Goal: Task Accomplishment & Management: Complete application form

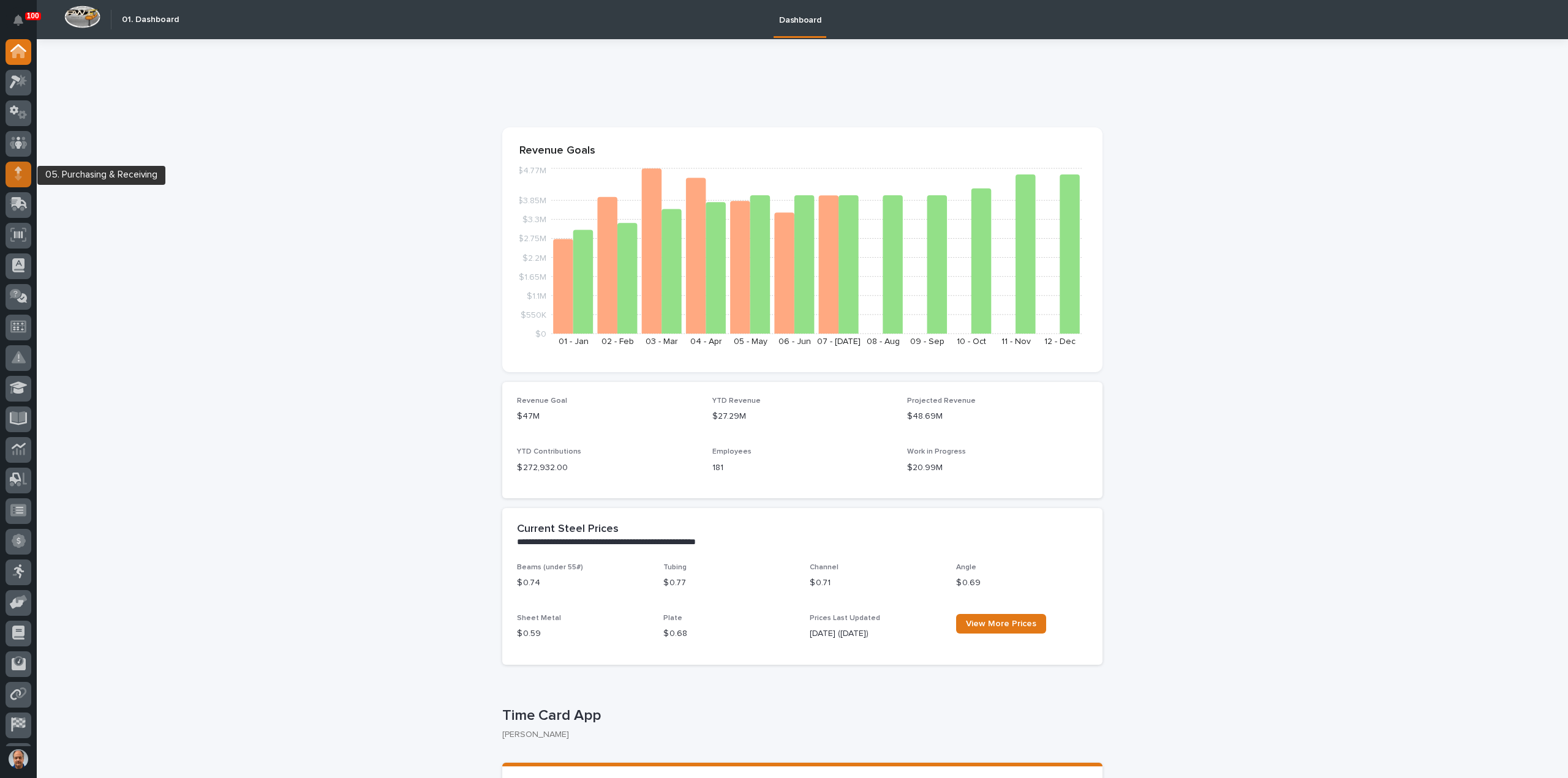
click at [22, 175] on icon at bounding box center [18, 173] width 7 height 14
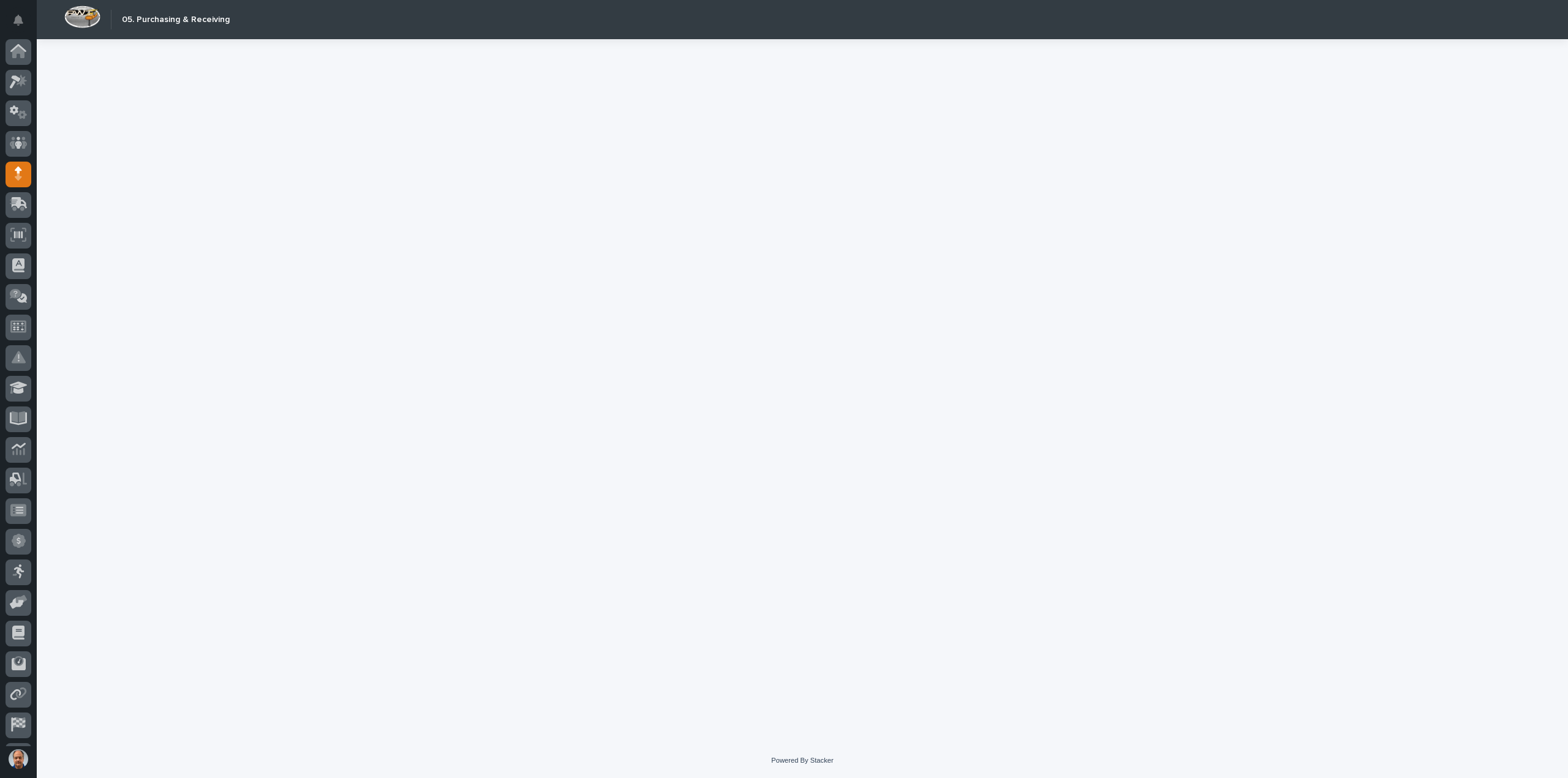
scroll to position [27, 0]
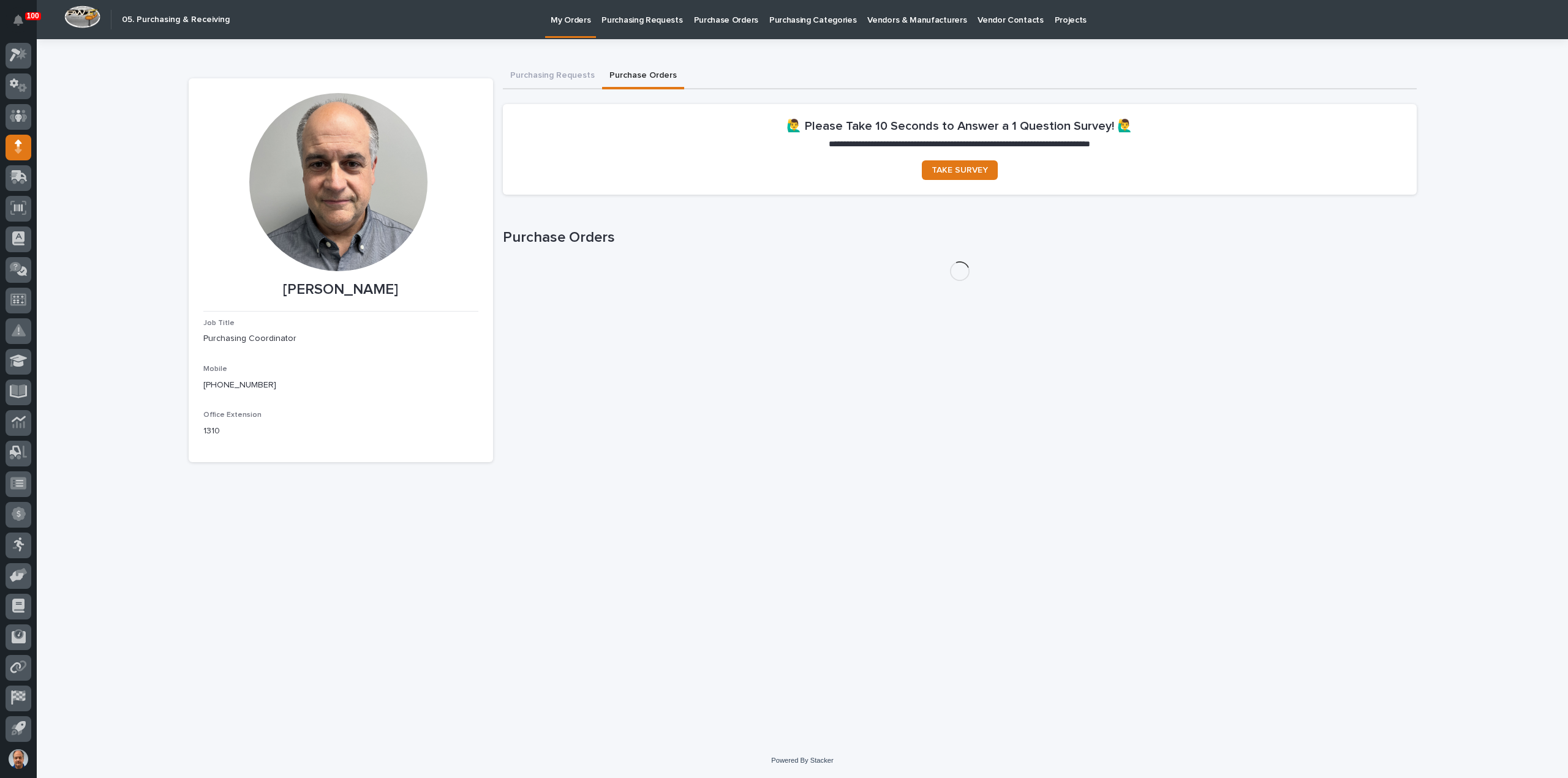
click at [632, 74] on button "Purchase Orders" at bounding box center [643, 76] width 82 height 25
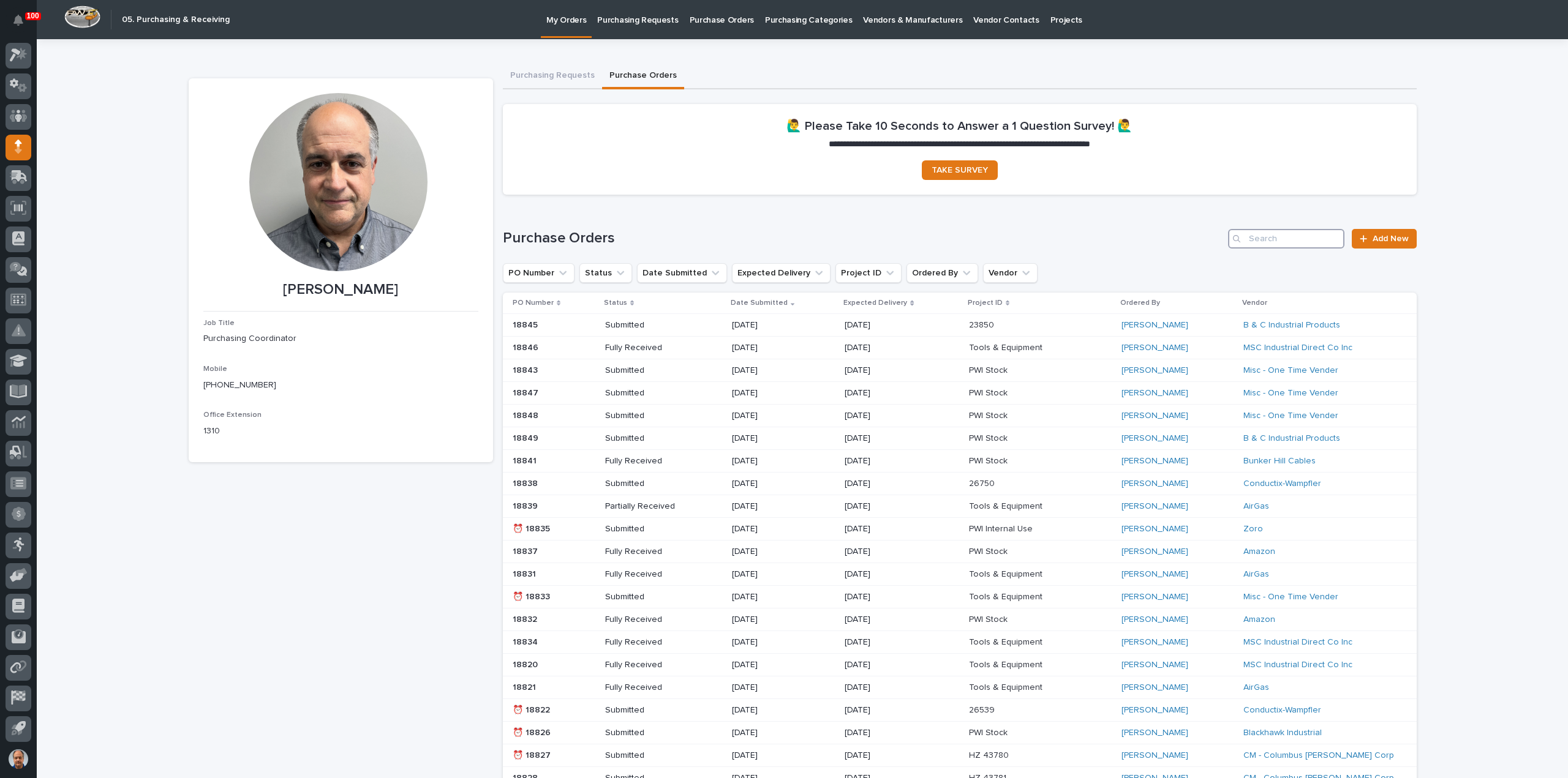
click at [1260, 238] on input "Search" at bounding box center [1286, 239] width 116 height 20
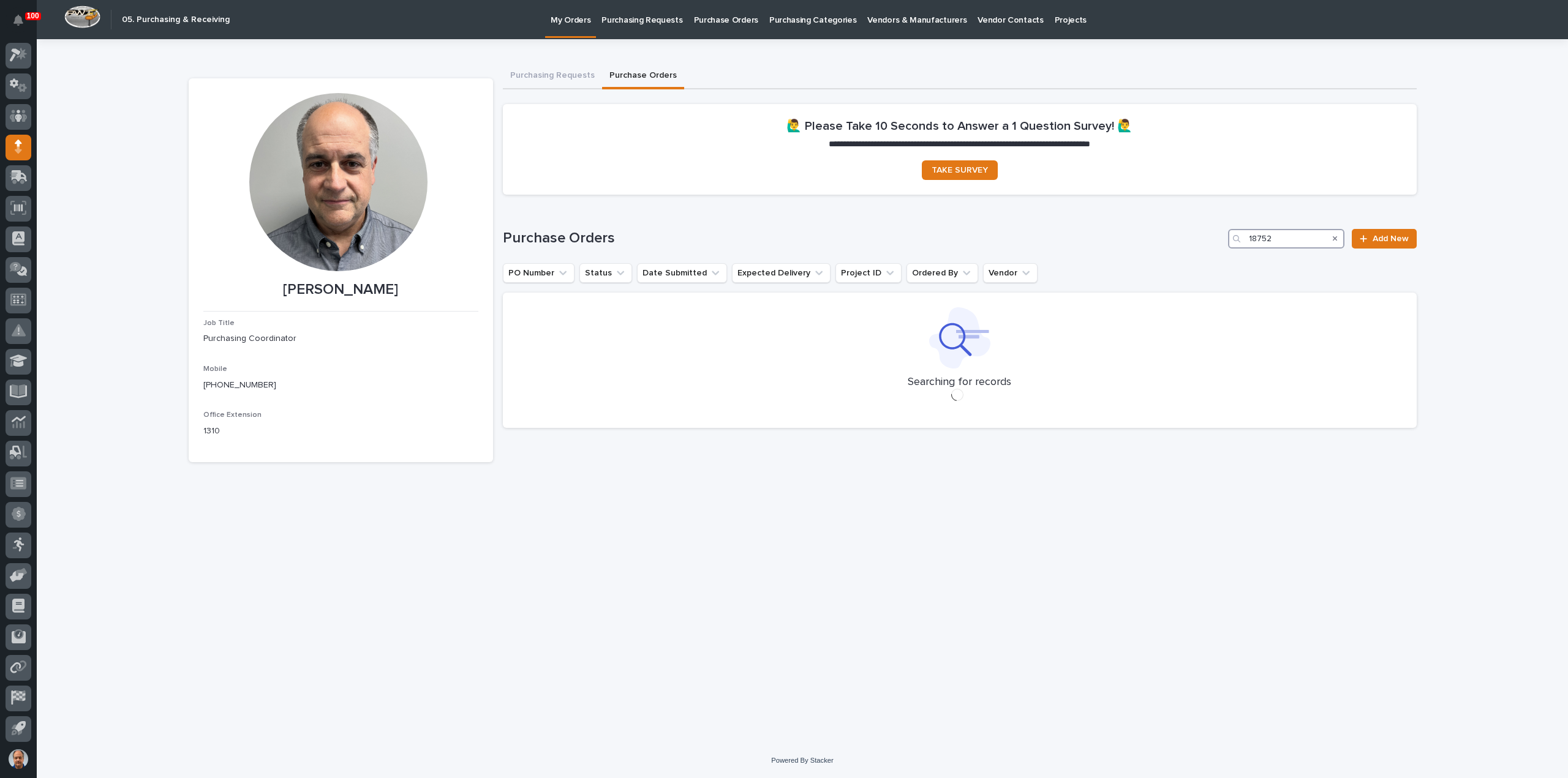
type input "18752"
click at [1392, 238] on span "Add New" at bounding box center [1390, 238] width 36 height 8
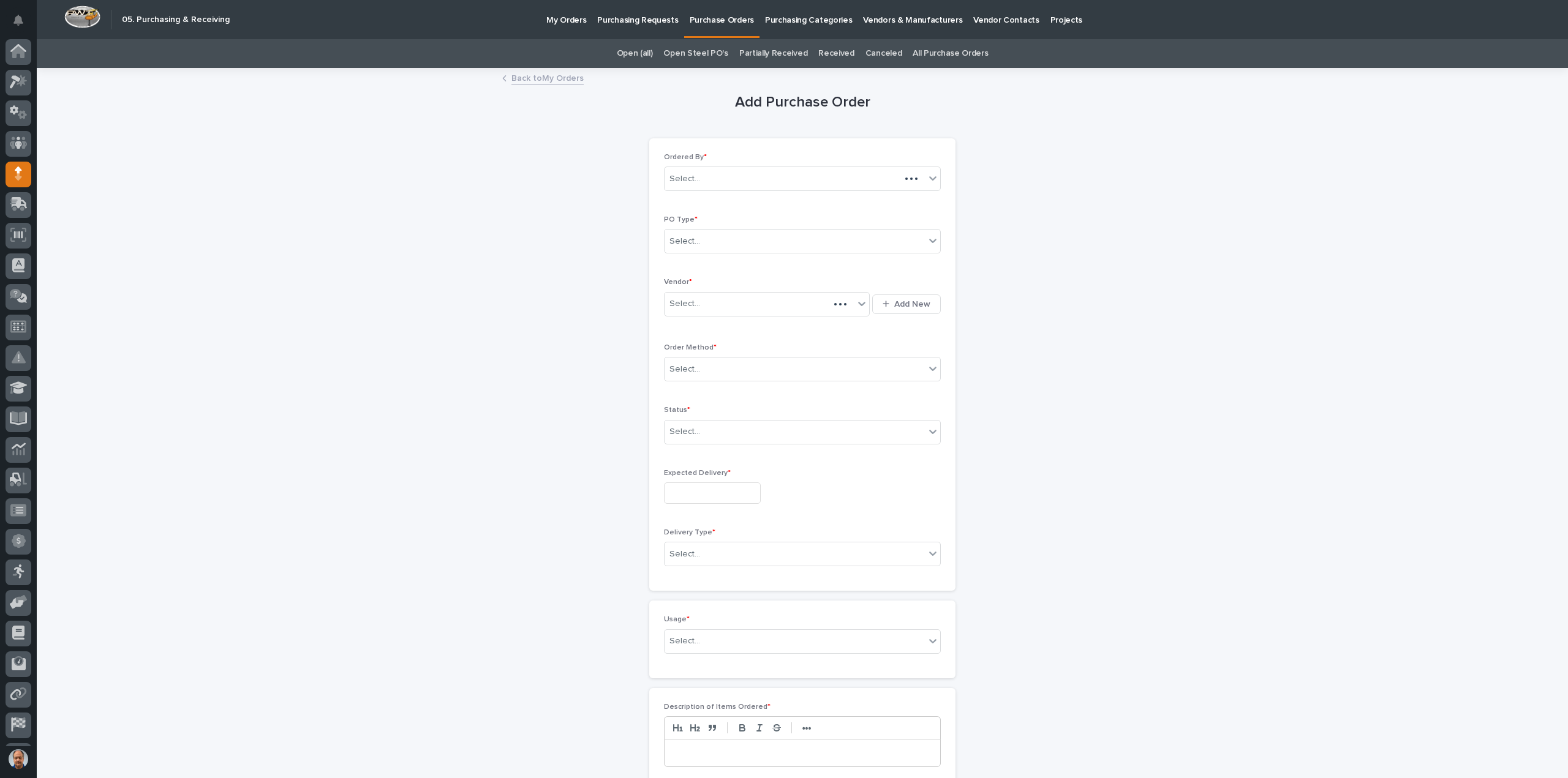
scroll to position [27, 0]
click at [751, 241] on div "Select..." at bounding box center [794, 241] width 260 height 20
click at [696, 284] on div "Paper" at bounding box center [797, 285] width 275 height 22
click at [723, 301] on div "Select..." at bounding box center [759, 303] width 189 height 20
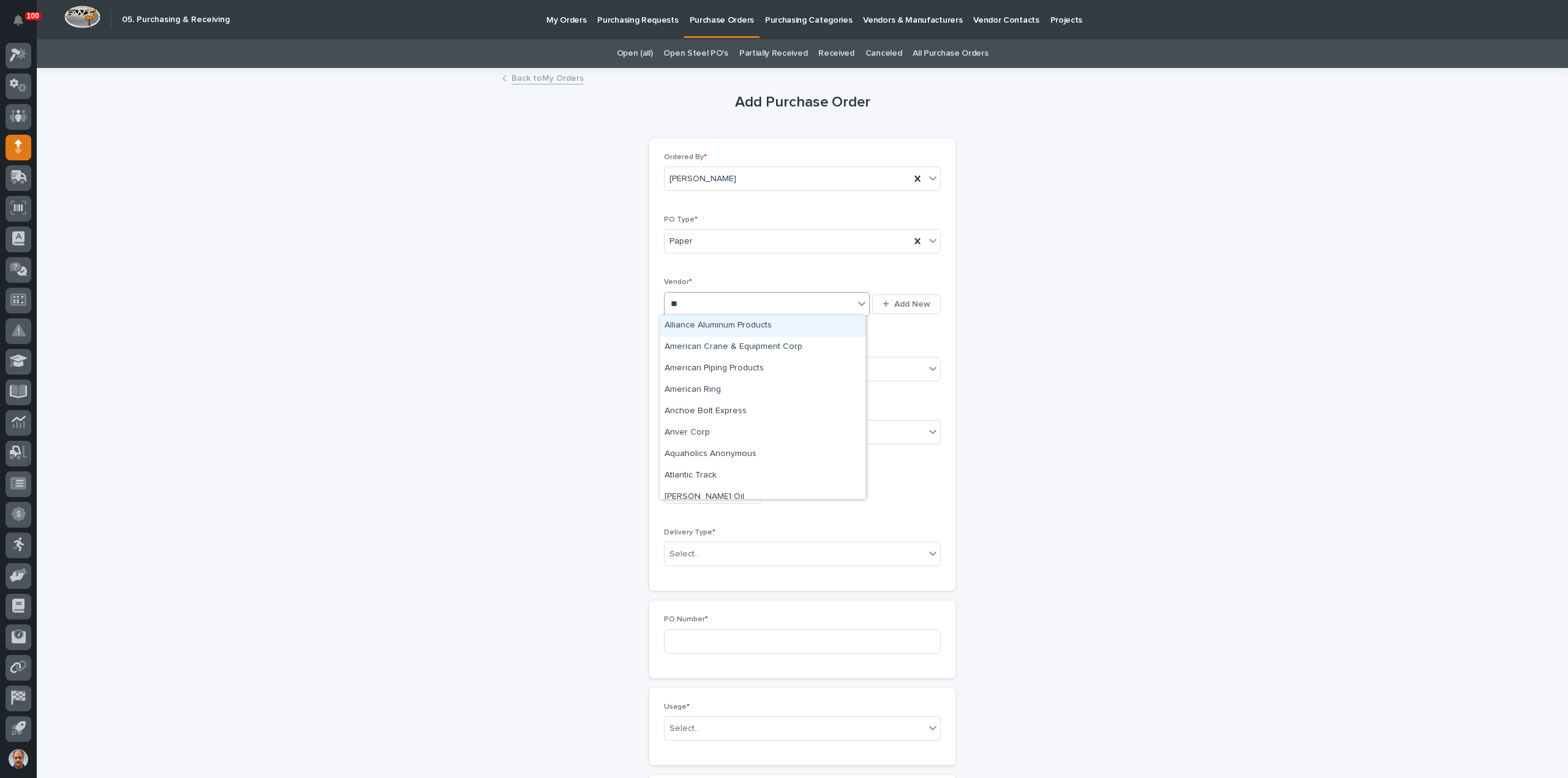
type input "***"
click at [699, 325] on div "Anver Corp" at bounding box center [762, 325] width 206 height 22
click at [725, 366] on div "Select..." at bounding box center [794, 369] width 260 height 20
click at [681, 411] on div "Email" at bounding box center [797, 412] width 275 height 22
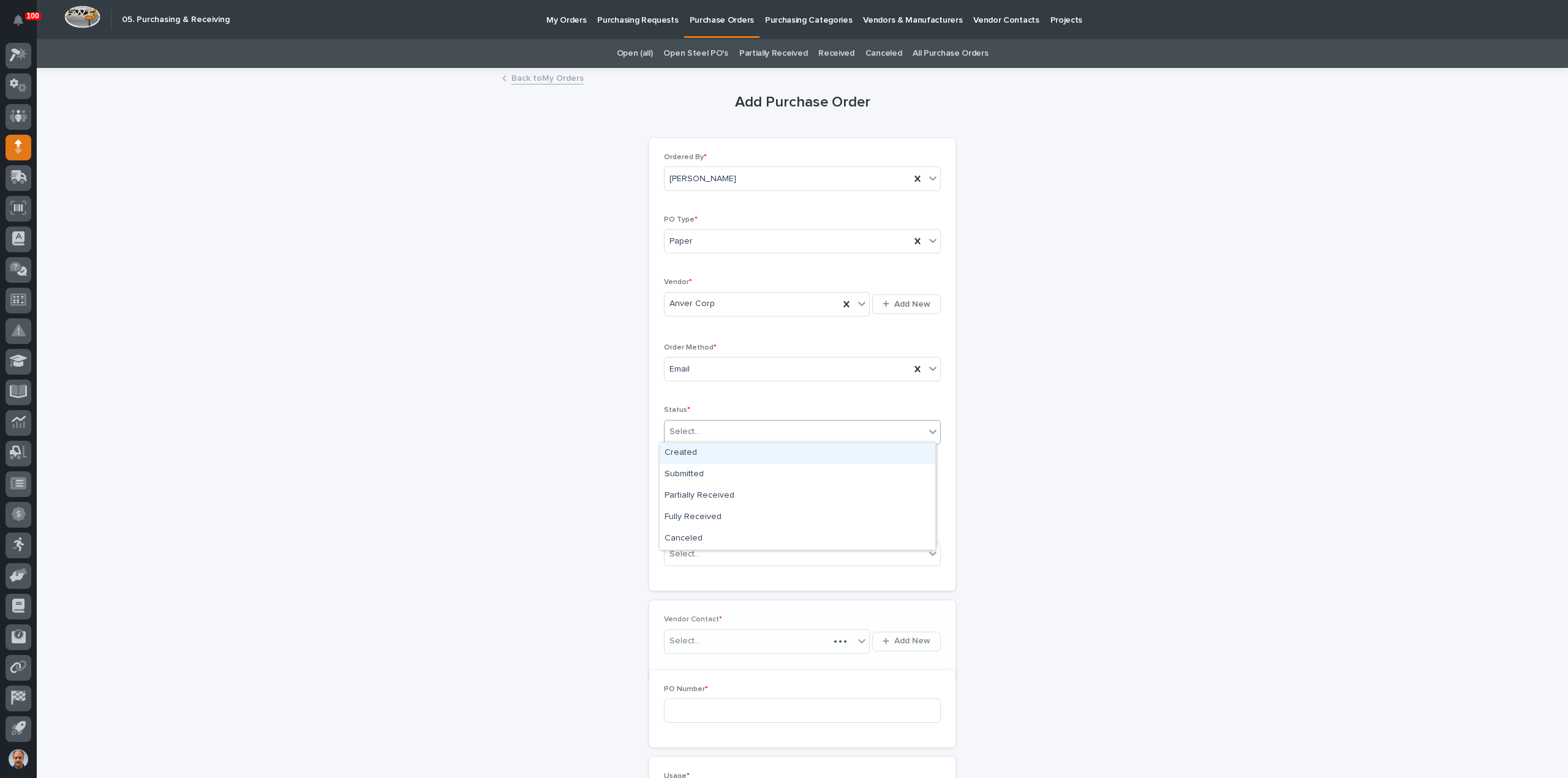
click at [699, 424] on div "Select..." at bounding box center [794, 432] width 260 height 20
click at [686, 473] on div "Submitted" at bounding box center [797, 474] width 275 height 22
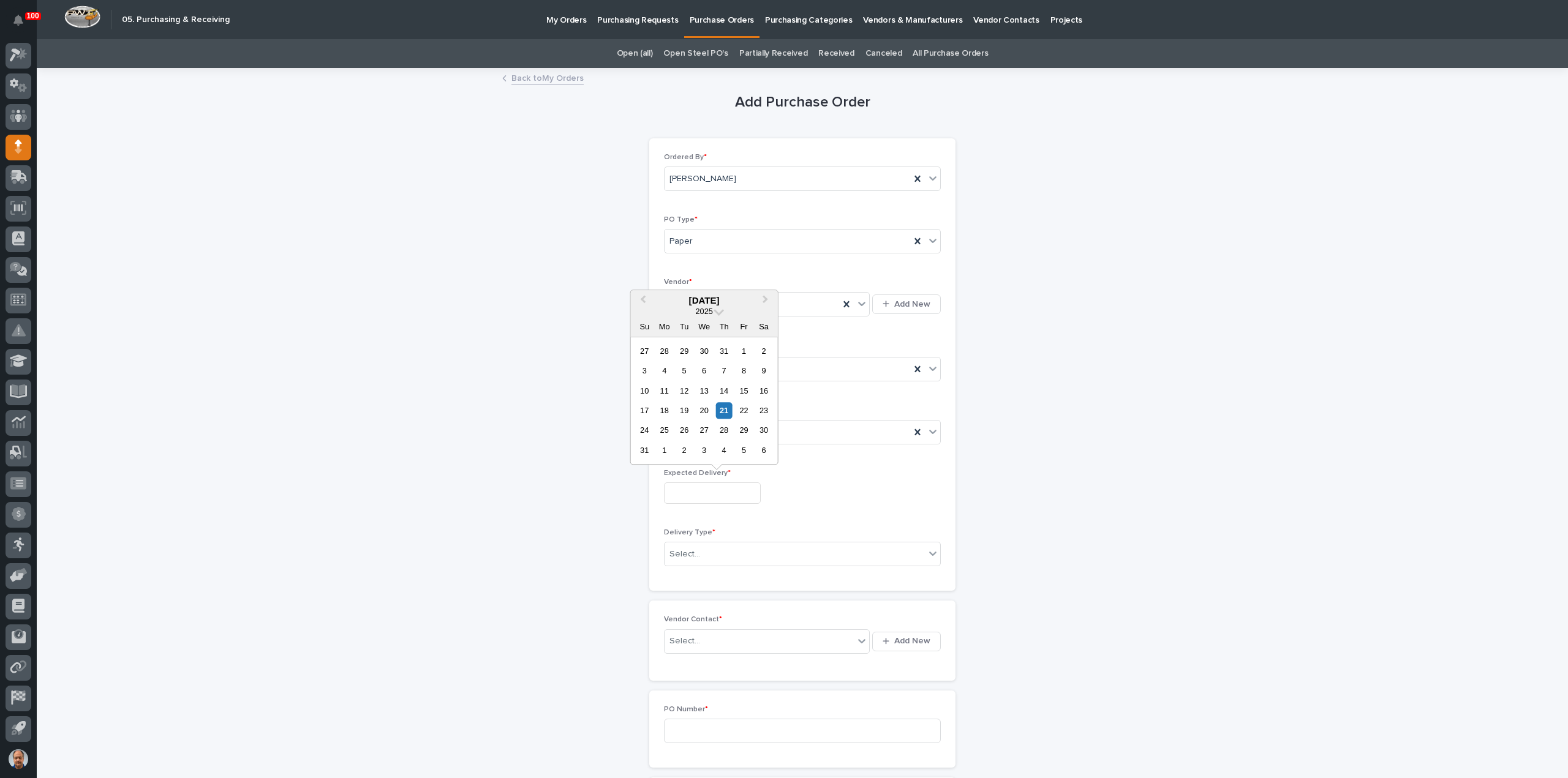
click at [705, 492] on input "text" at bounding box center [712, 493] width 97 height 22
click at [705, 408] on div "20" at bounding box center [703, 410] width 16 height 16
type input "**********"
click at [739, 548] on div "Select..." at bounding box center [794, 554] width 260 height 20
click at [702, 577] on div "Deliver to PWI" at bounding box center [797, 574] width 275 height 22
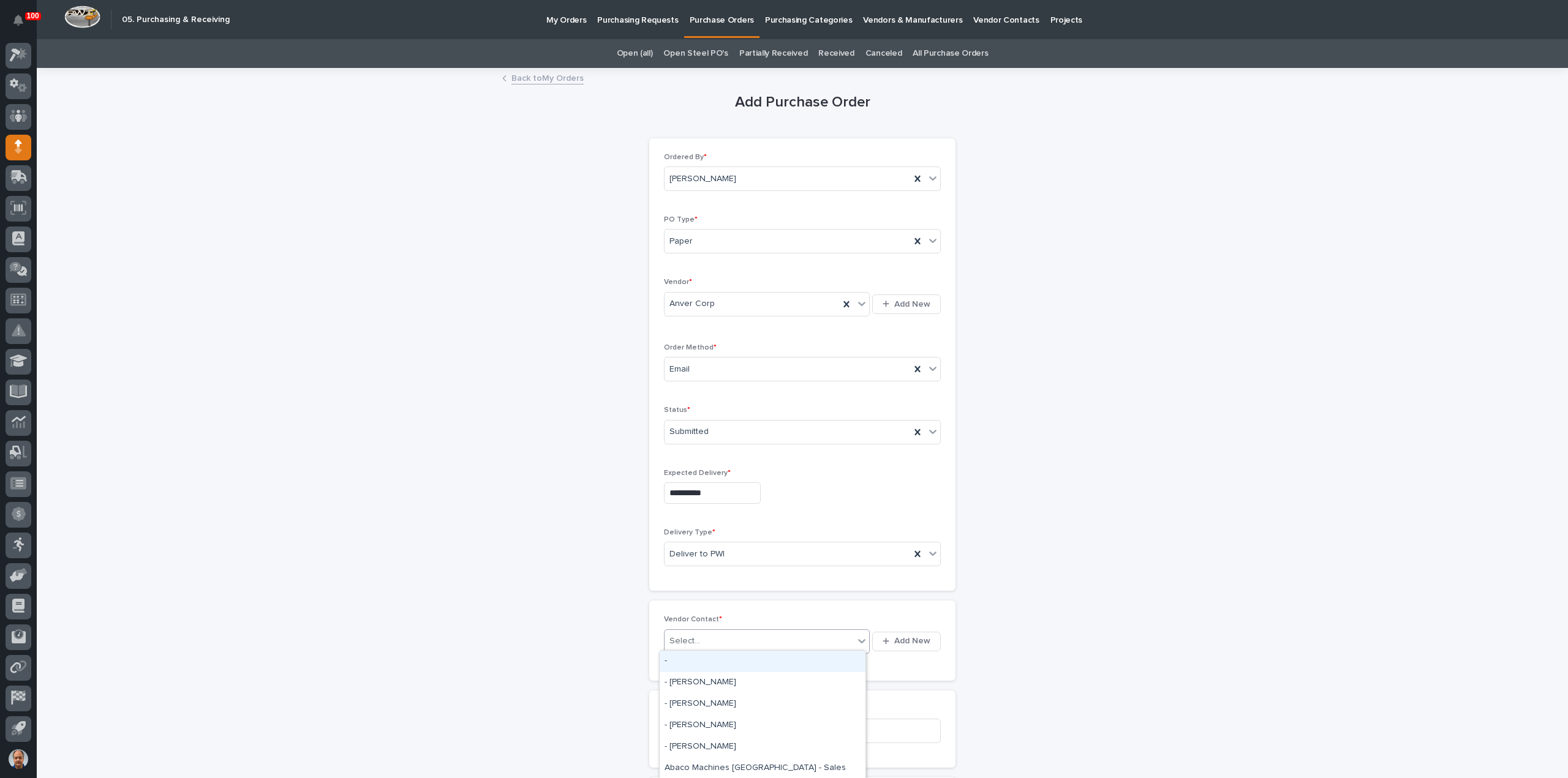
click at [711, 638] on div "Select..." at bounding box center [759, 641] width 189 height 20
type input "***"
click at [746, 662] on div "Anver Corp - [PERSON_NAME]" at bounding box center [762, 661] width 206 height 22
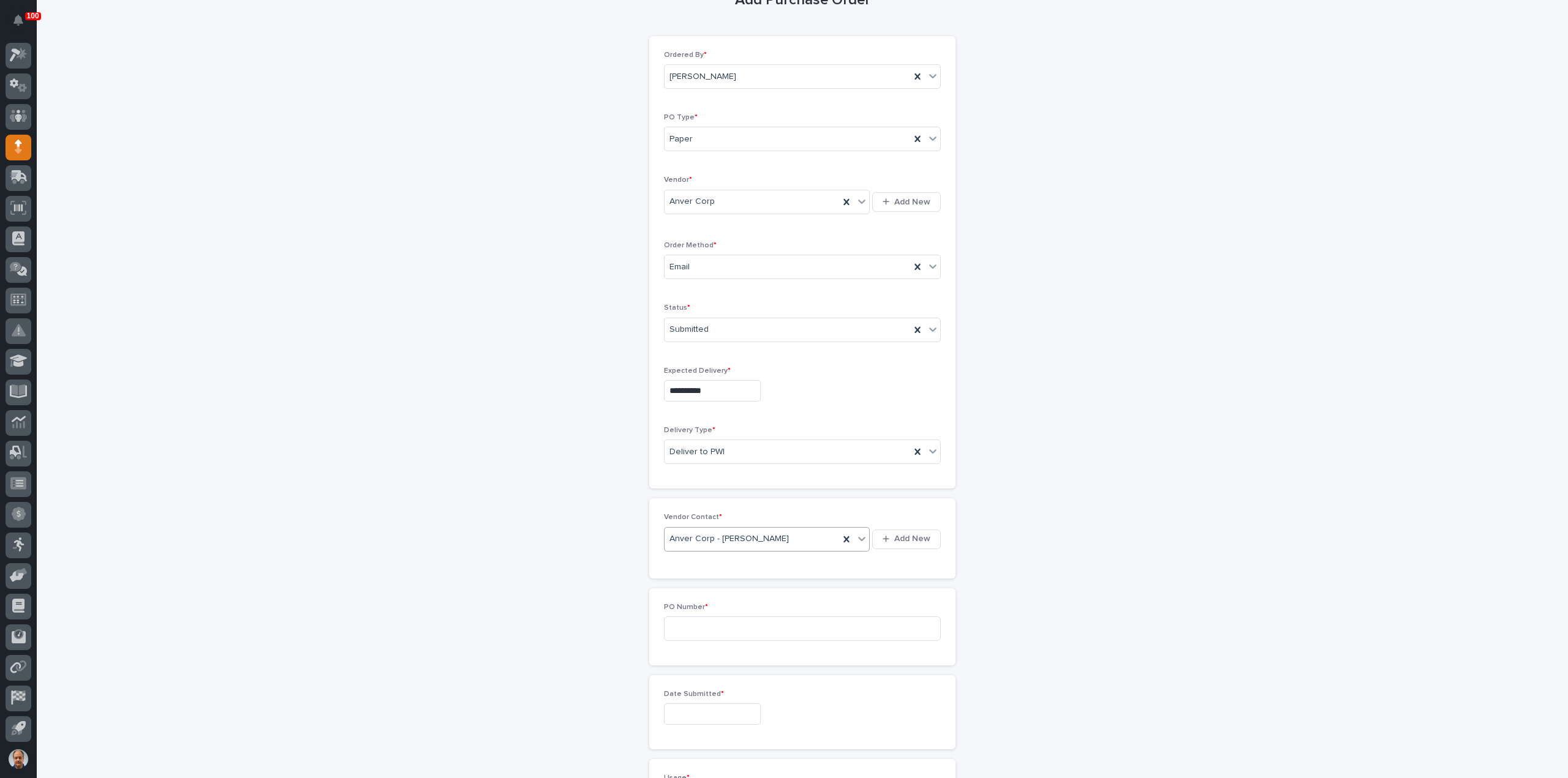
scroll to position [184, 0]
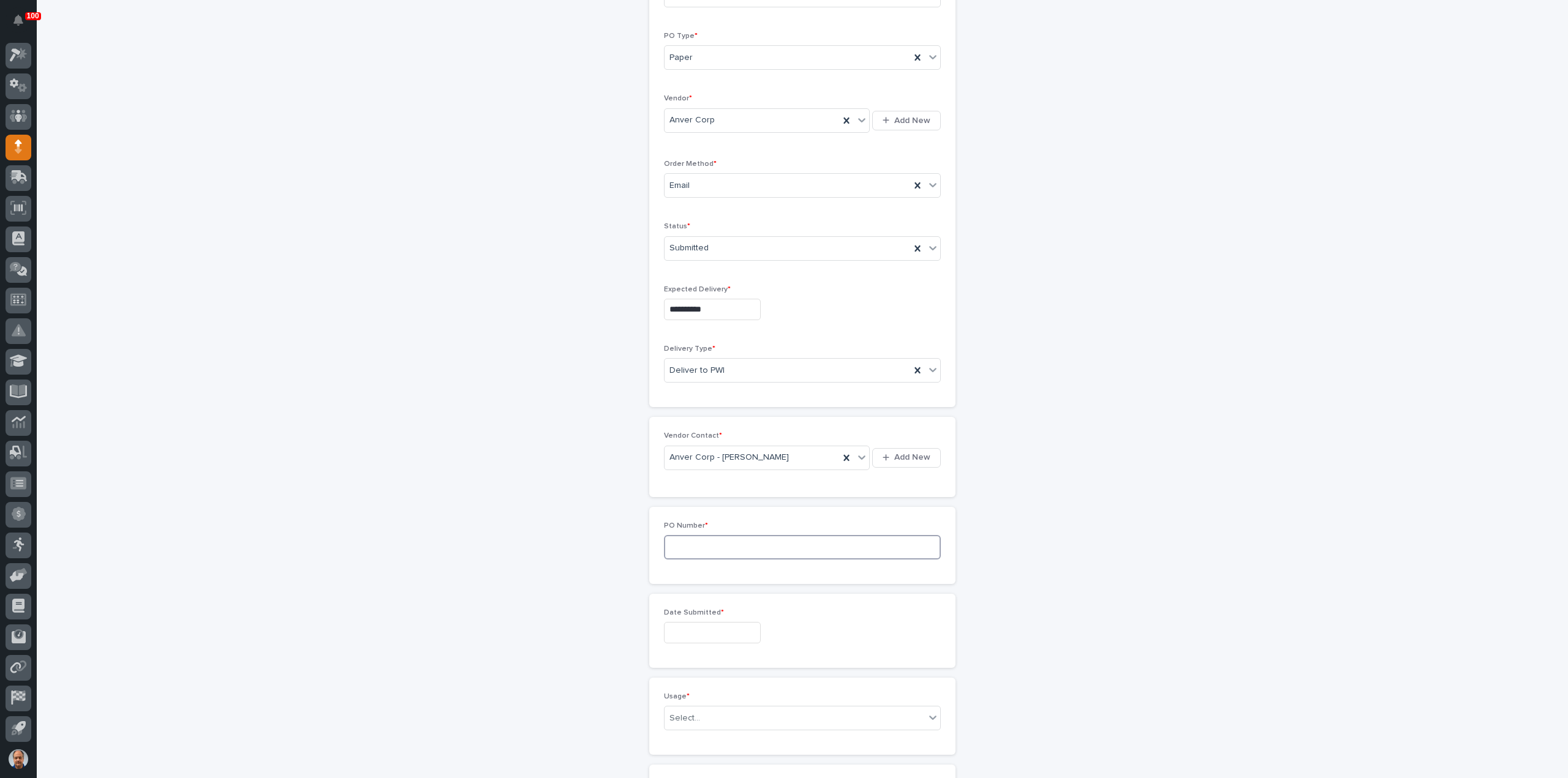
click at [697, 546] on input at bounding box center [802, 547] width 277 height 25
type input "18752"
click at [698, 633] on input "text" at bounding box center [712, 633] width 97 height 22
click at [662, 487] on div "28" at bounding box center [664, 490] width 16 height 16
type input "**********"
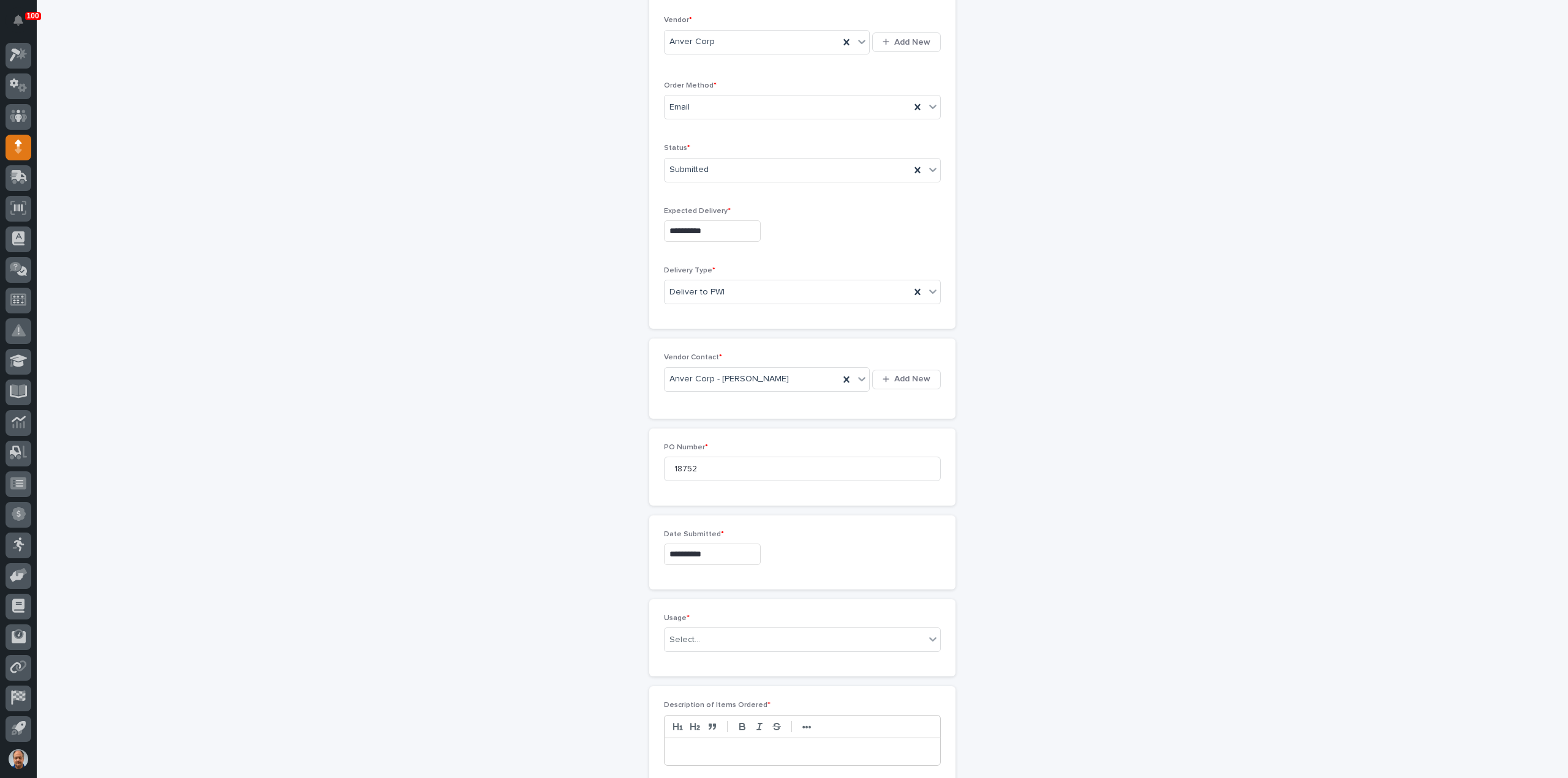
scroll to position [367, 0]
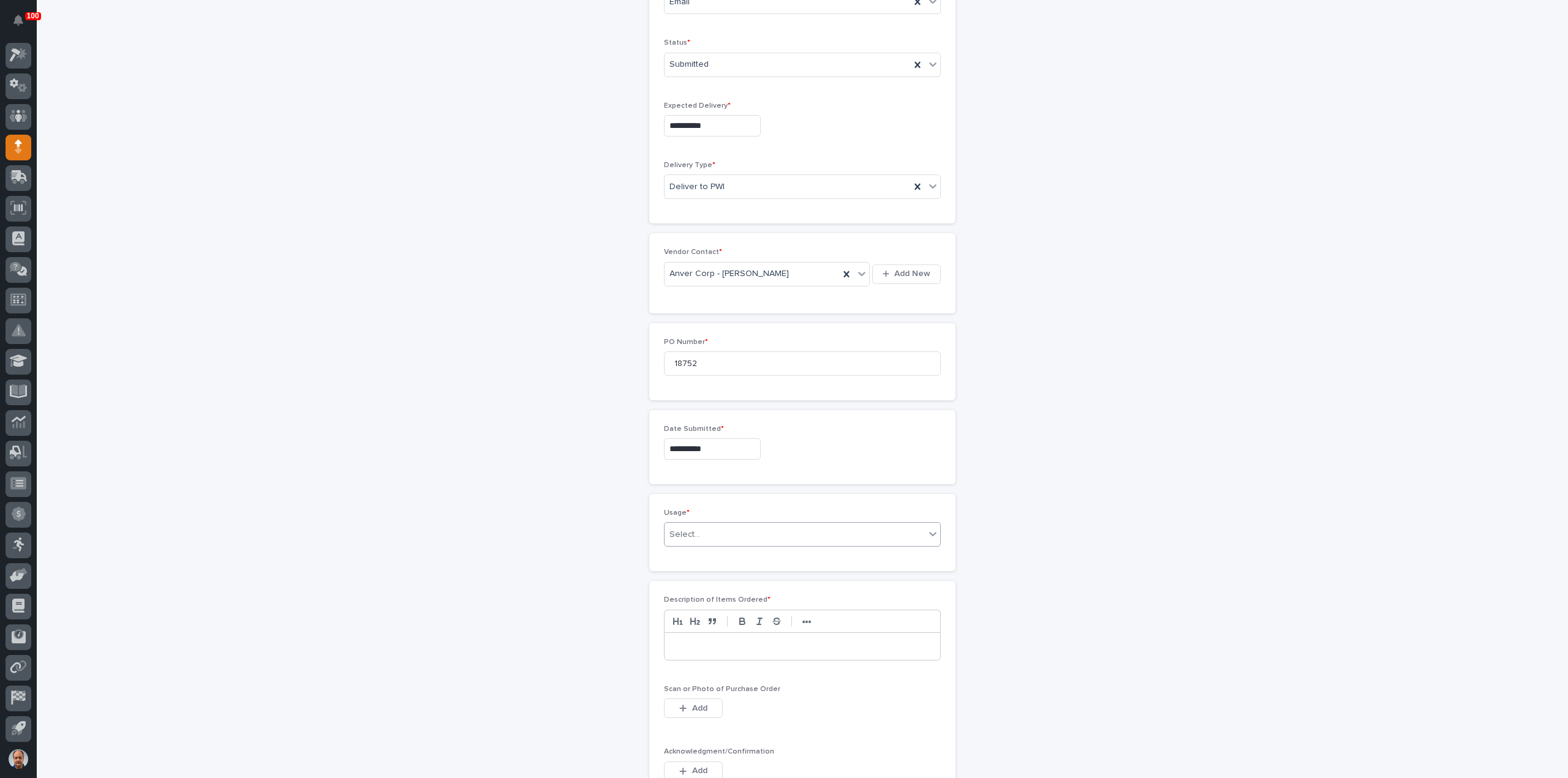
click at [756, 529] on div "Select..." at bounding box center [794, 534] width 260 height 20
click at [729, 527] on div "Select..." at bounding box center [794, 534] width 260 height 20
click at [698, 620] on div "PWI Stock" at bounding box center [797, 618] width 275 height 22
click at [724, 640] on p at bounding box center [802, 646] width 257 height 12
click at [686, 701] on button "Add" at bounding box center [693, 708] width 59 height 20
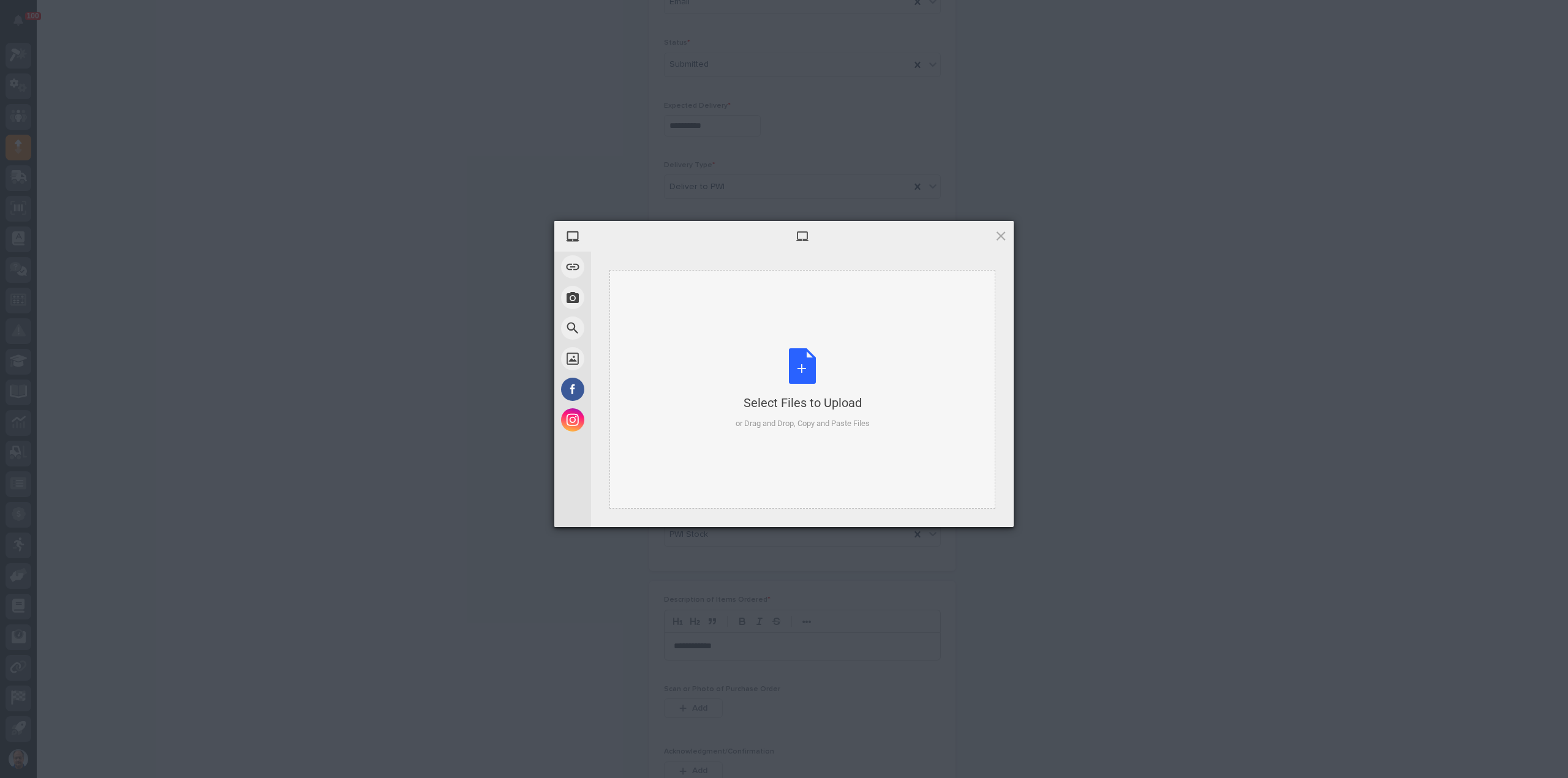
click at [810, 354] on div "Select Files to Upload or Drag and Drop, Copy and Paste Files" at bounding box center [803, 389] width 134 height 82
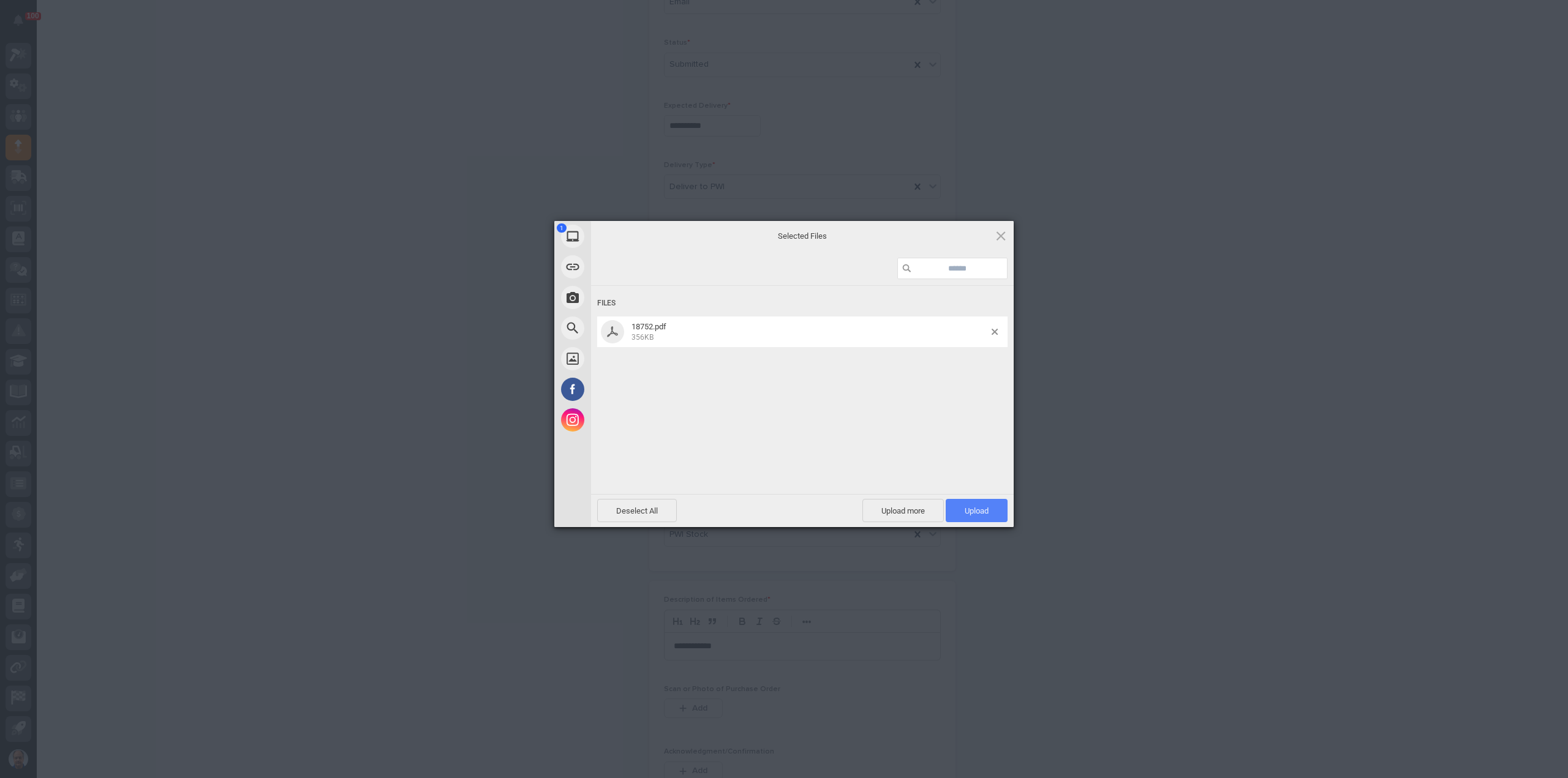
click at [979, 511] on span "Upload 1" at bounding box center [976, 511] width 24 height 9
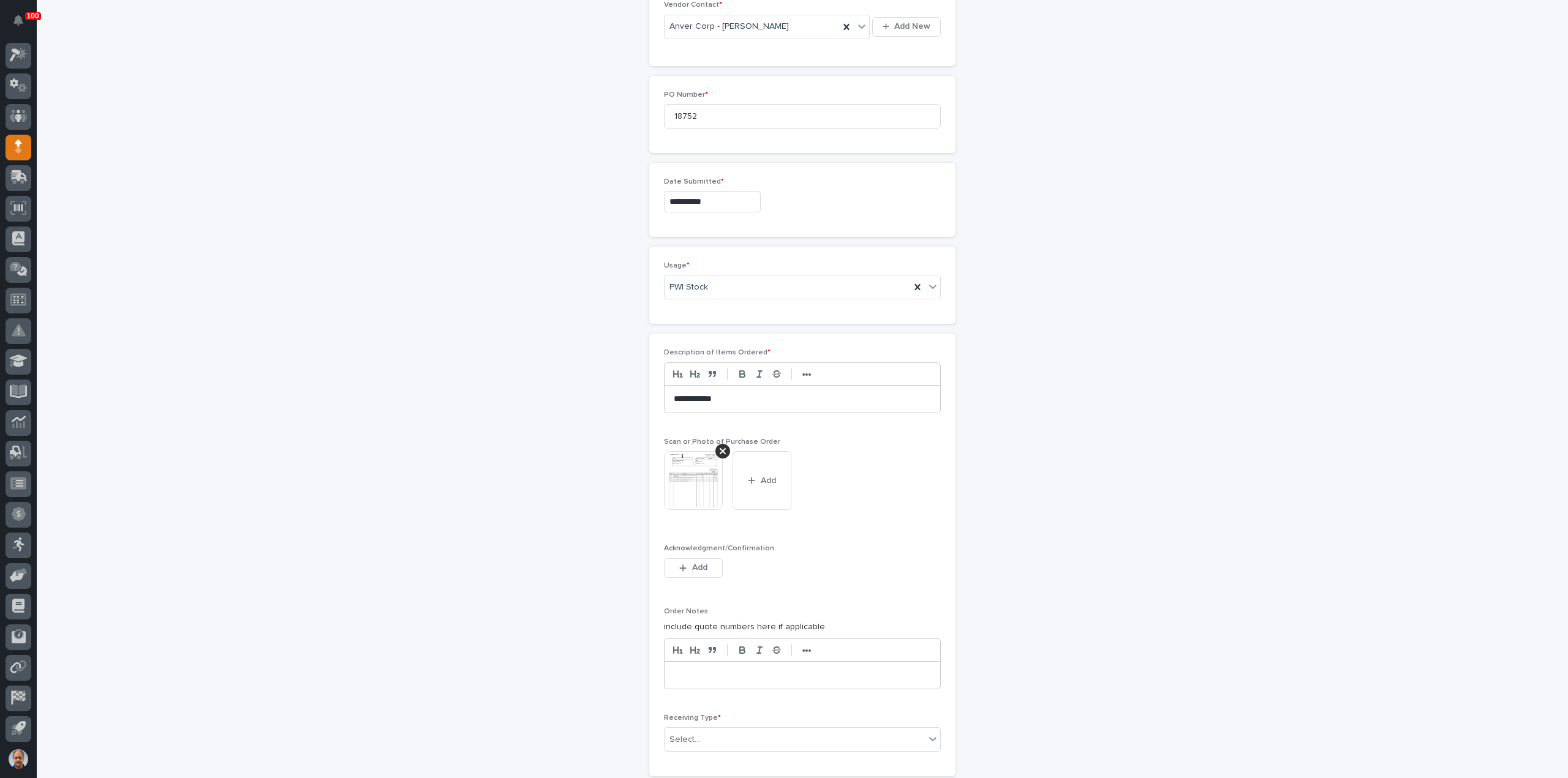
scroll to position [634, 0]
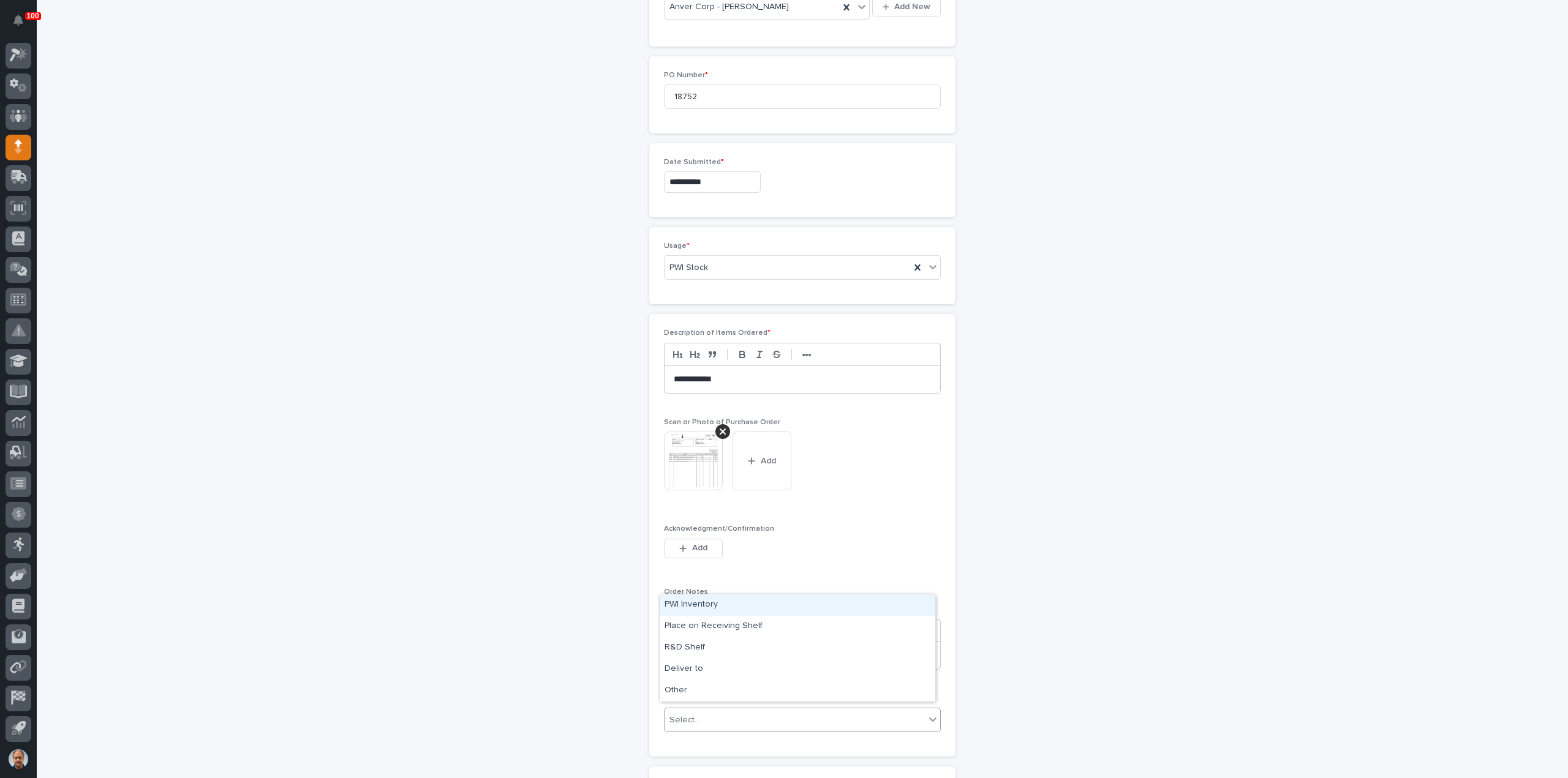
click at [713, 711] on div "Select..." at bounding box center [794, 720] width 260 height 20
click at [709, 669] on div "Deliver to" at bounding box center [797, 669] width 275 height 22
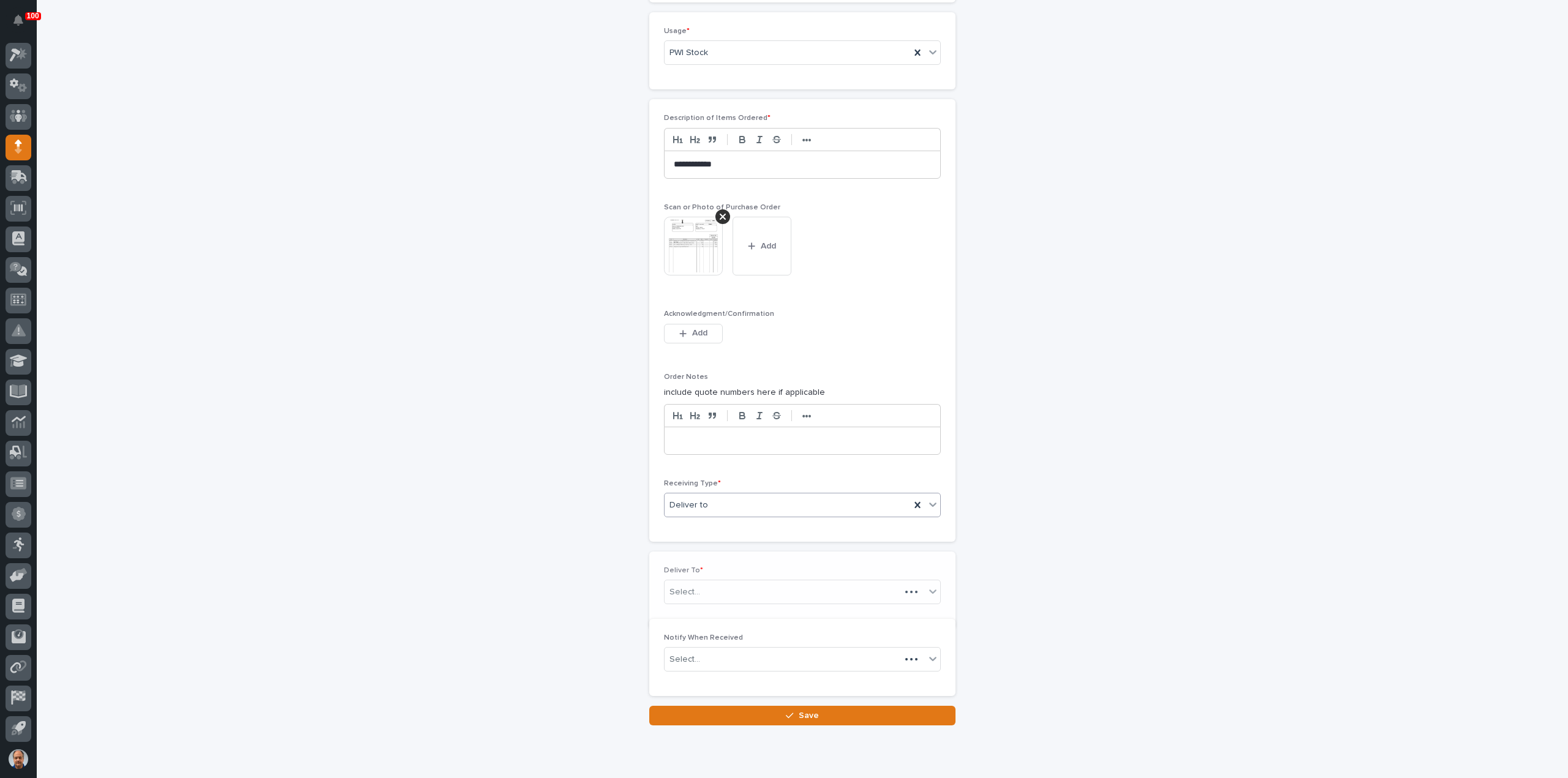
scroll to position [856, 0]
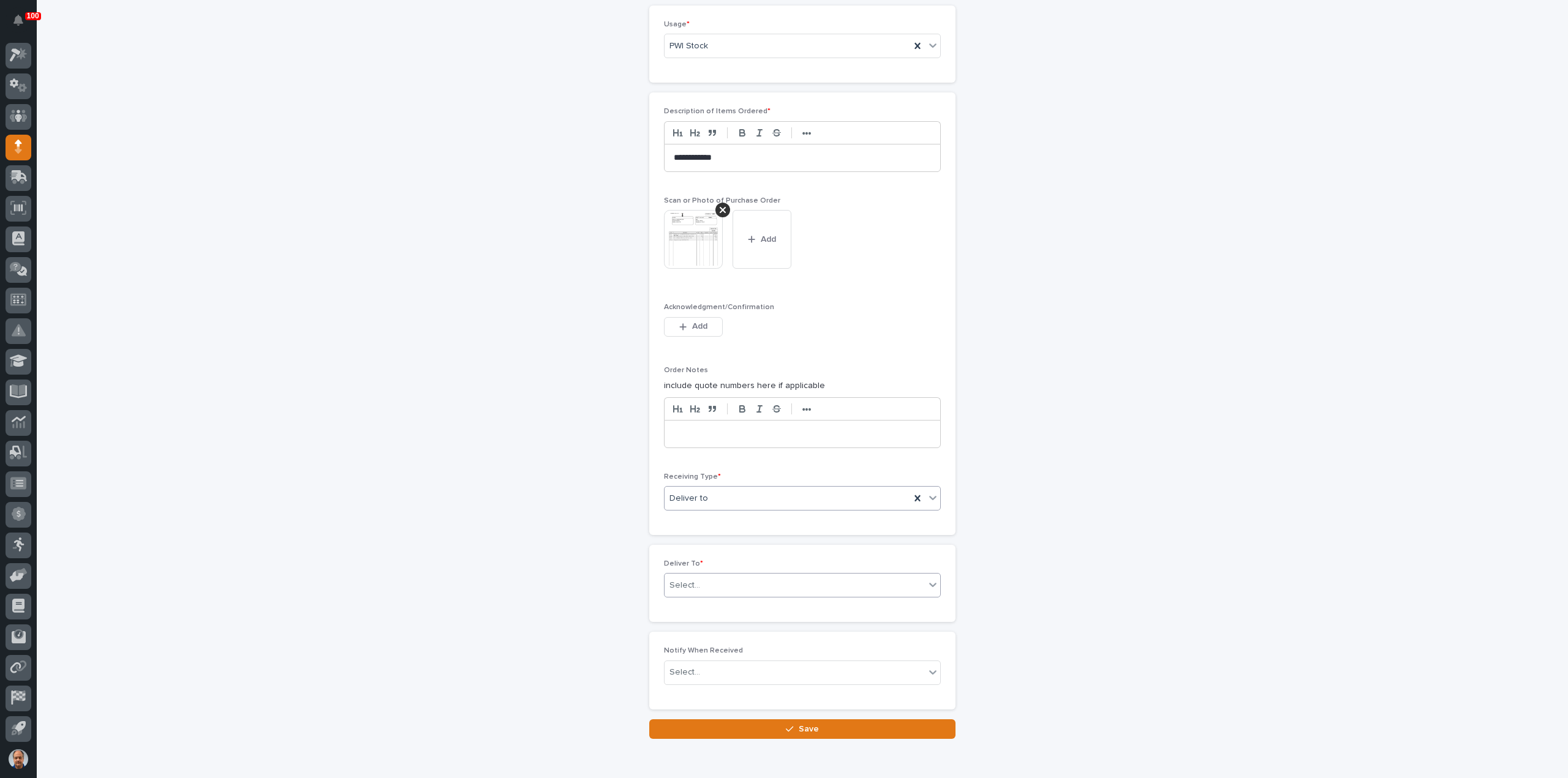
click at [716, 580] on div "Select..." at bounding box center [794, 585] width 260 height 20
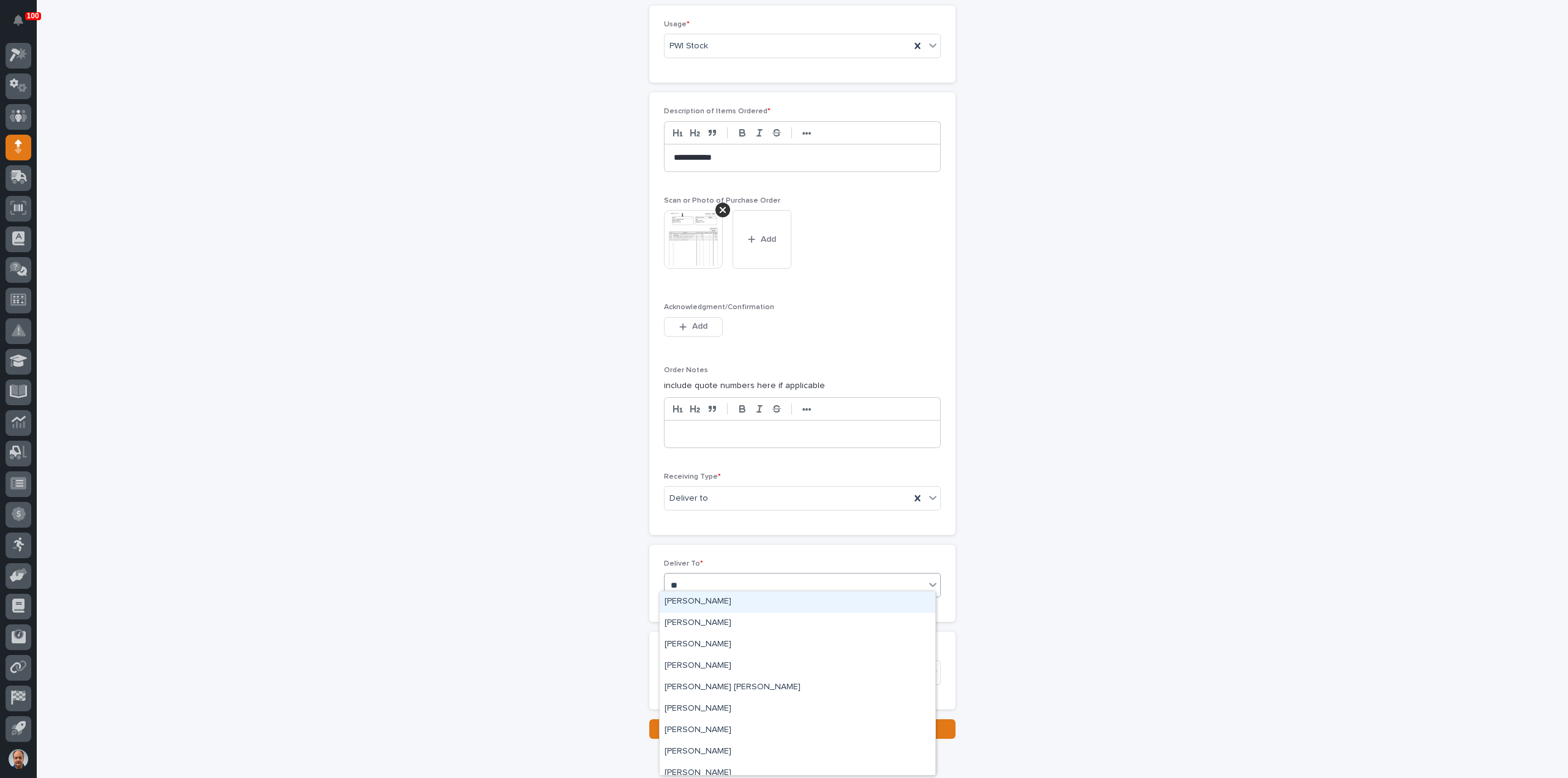
type input "***"
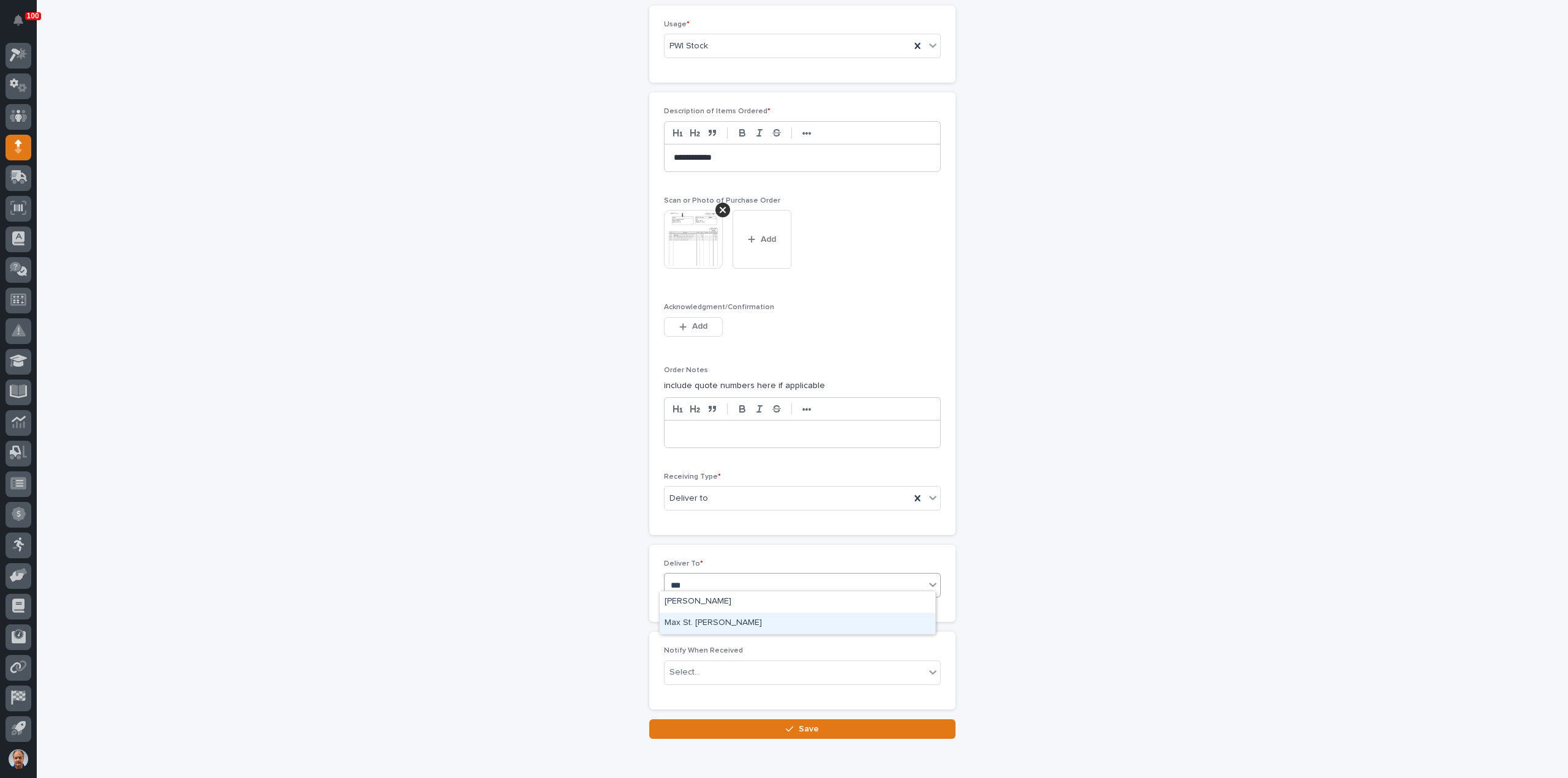
click at [703, 620] on div "Max St. [PERSON_NAME]" at bounding box center [797, 623] width 275 height 22
click at [799, 724] on span "Save" at bounding box center [808, 728] width 20 height 11
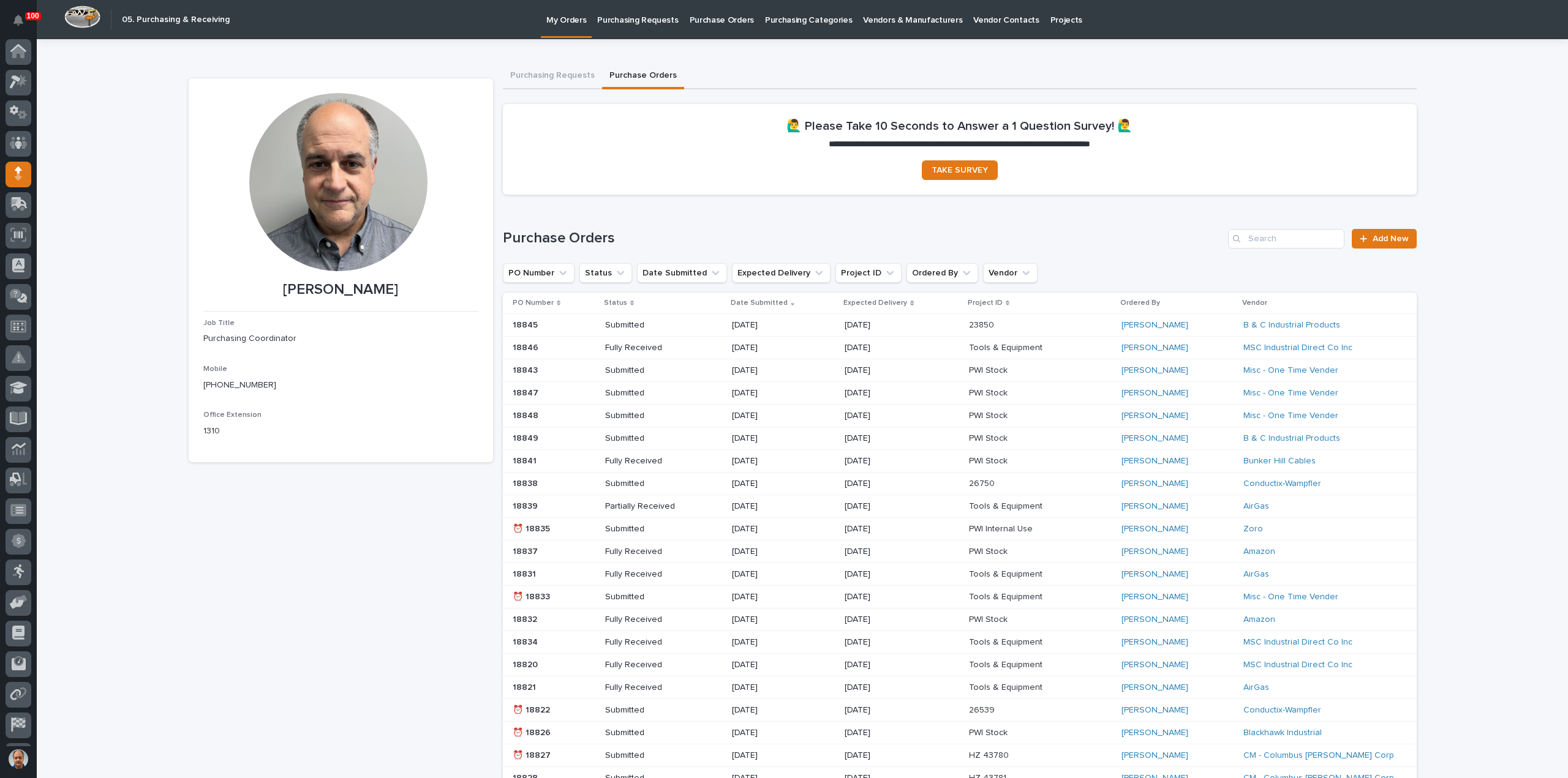
scroll to position [27, 0]
click at [1368, 237] on div at bounding box center [1365, 238] width 12 height 8
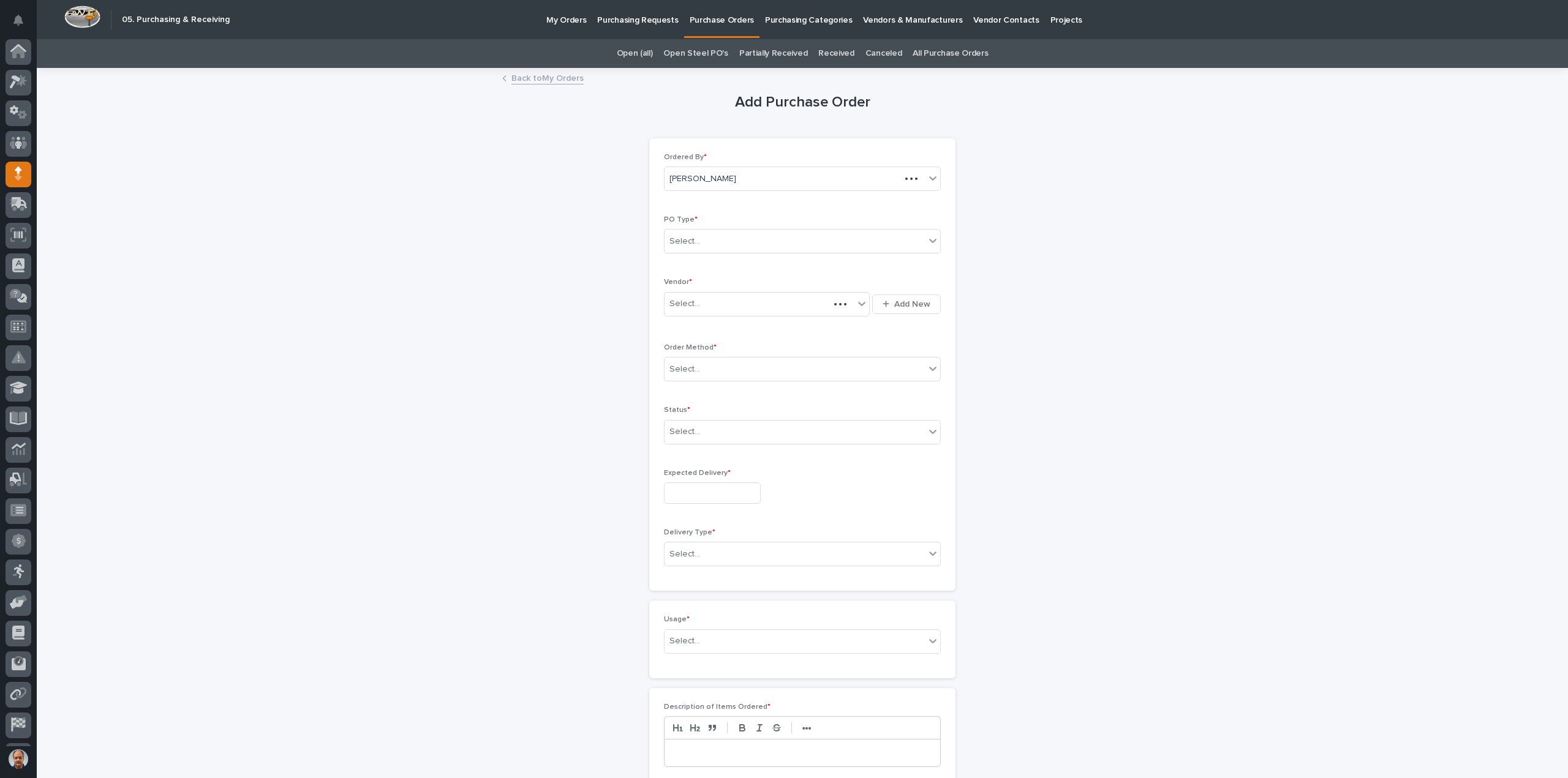
scroll to position [27, 0]
click at [722, 234] on div "Select..." at bounding box center [794, 241] width 260 height 20
click at [684, 284] on div "Paper" at bounding box center [797, 285] width 275 height 22
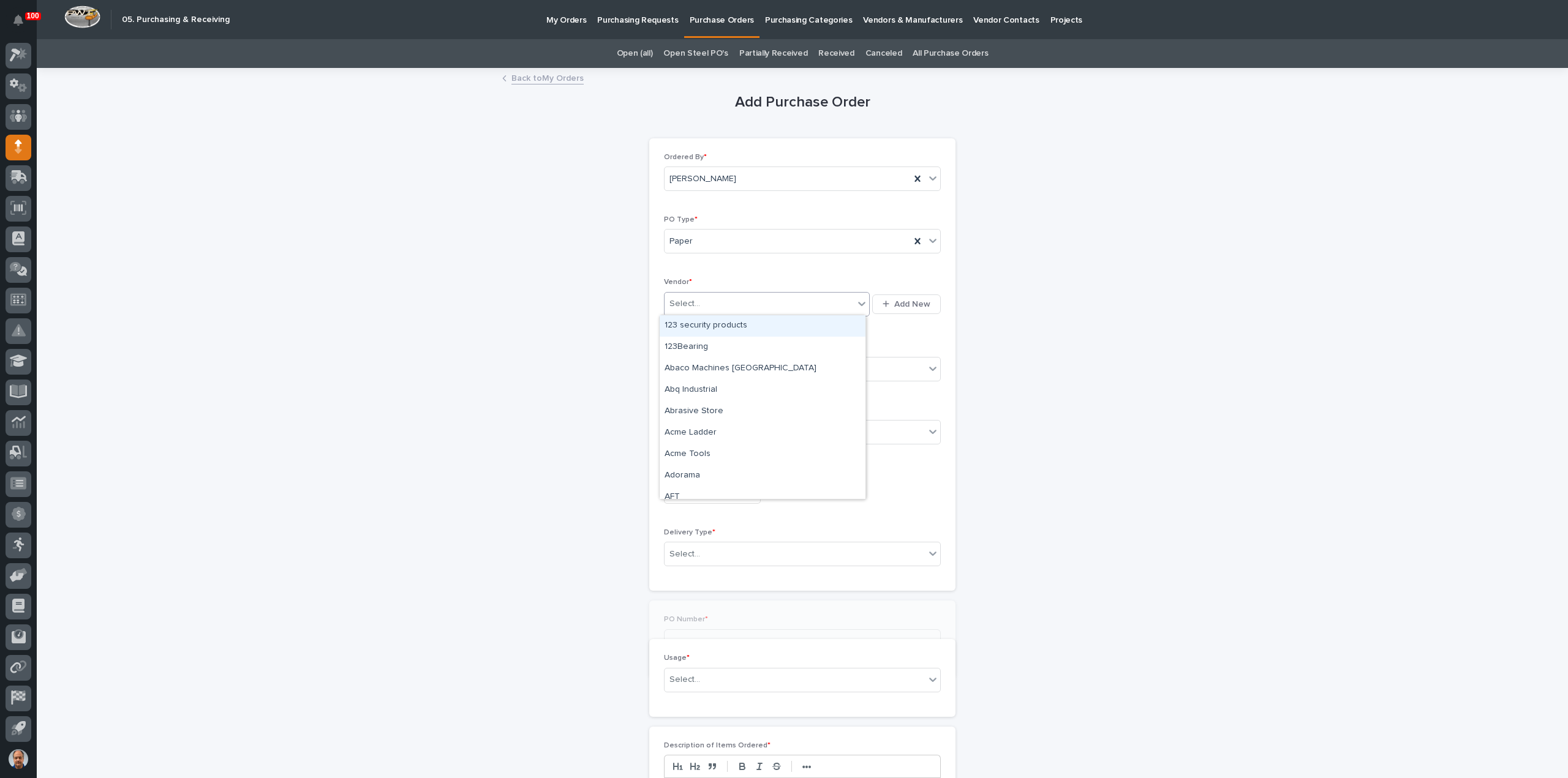
click at [724, 301] on div "Select..." at bounding box center [759, 303] width 189 height 20
type input "***"
click at [702, 325] on div "Anver Corp" at bounding box center [762, 325] width 206 height 22
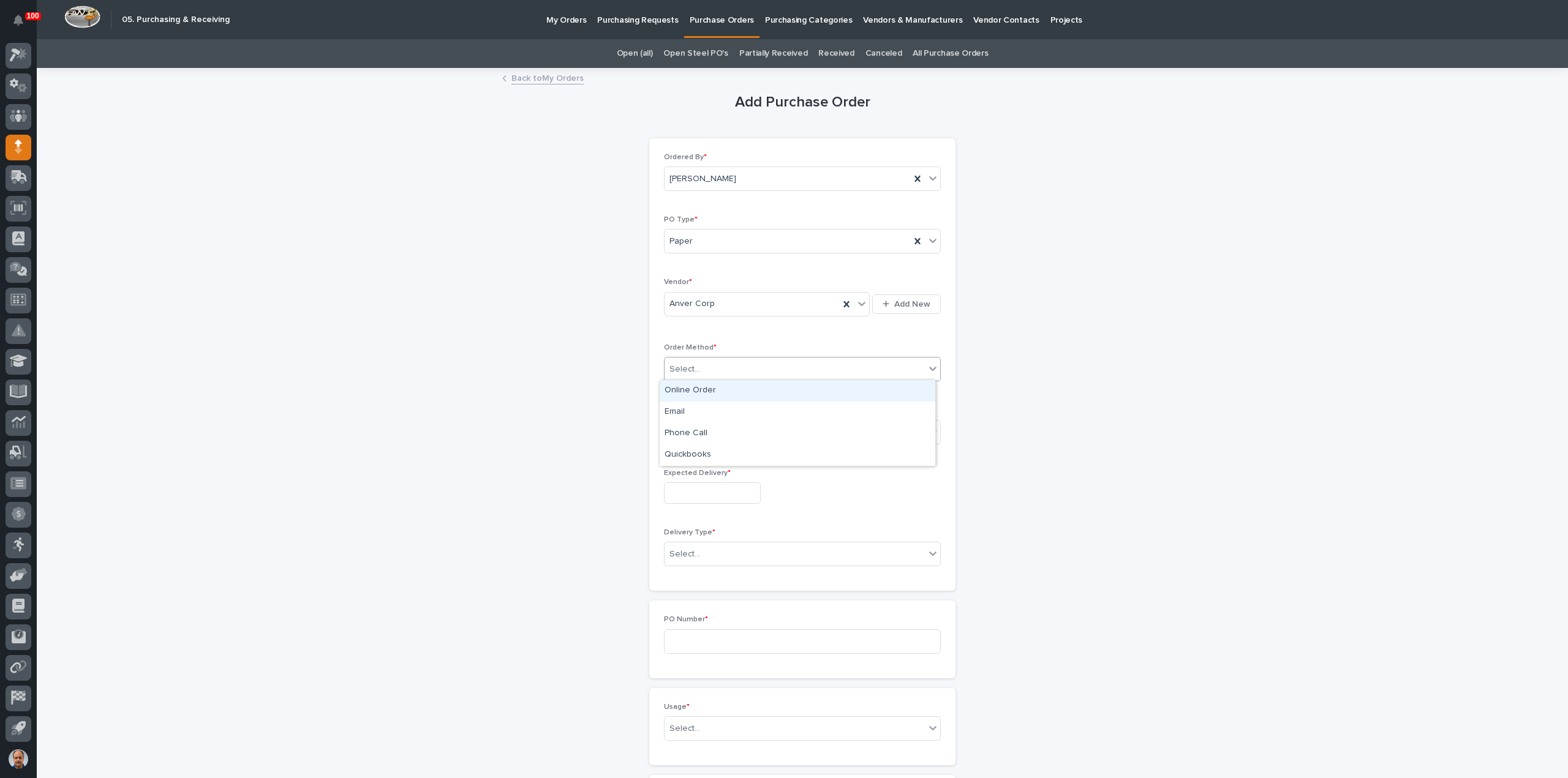
click at [718, 365] on div "Select..." at bounding box center [794, 369] width 260 height 20
click at [689, 402] on div "Email" at bounding box center [797, 412] width 275 height 22
click at [737, 426] on div "Select..." at bounding box center [794, 432] width 260 height 20
click at [690, 470] on div "Submitted" at bounding box center [797, 474] width 275 height 22
click at [712, 496] on input "text" at bounding box center [712, 493] width 97 height 22
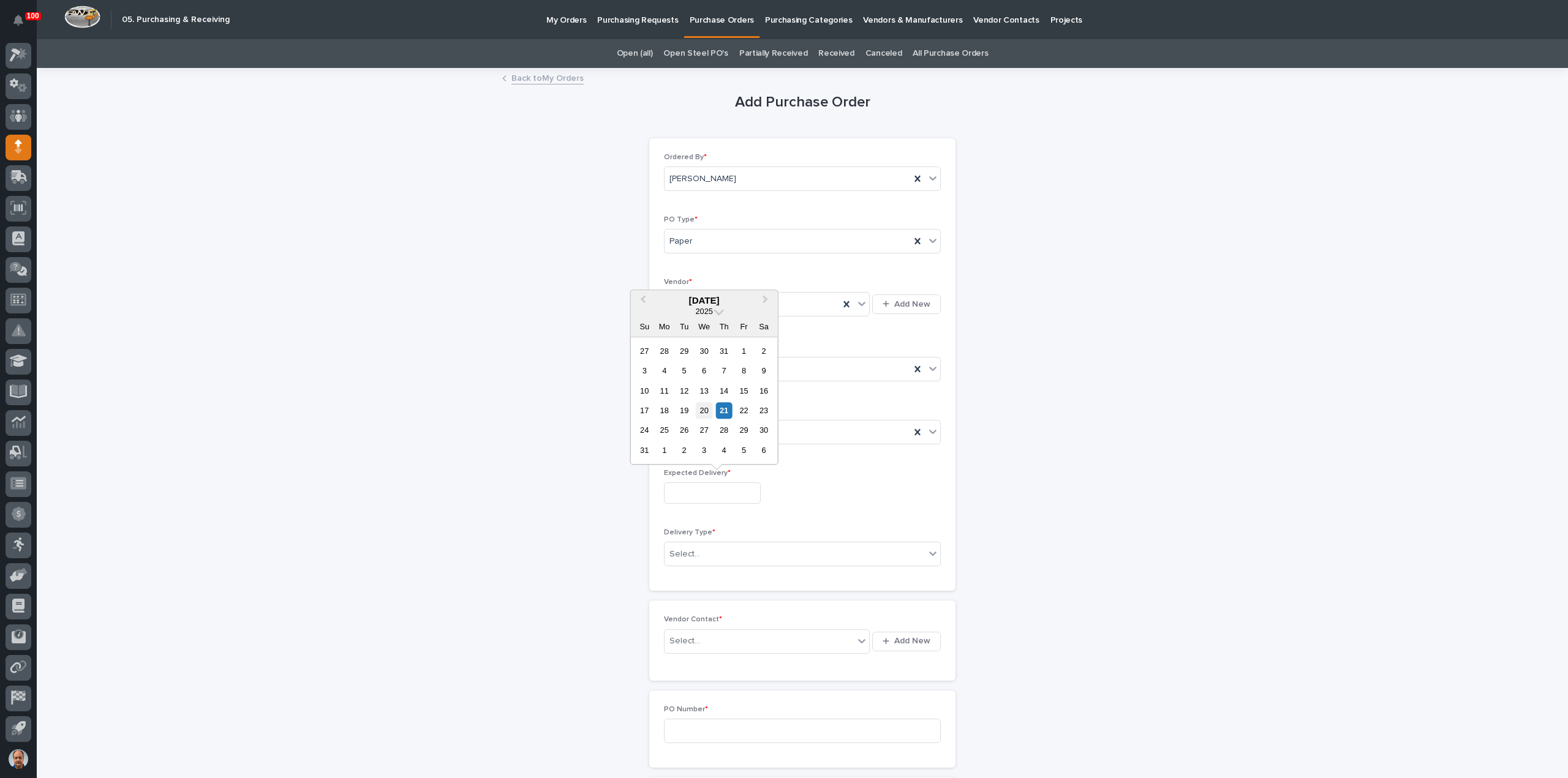
click at [703, 411] on div "20" at bounding box center [703, 410] width 16 height 16
type input "**********"
click at [716, 546] on div "Select..." at bounding box center [794, 554] width 260 height 20
click at [690, 567] on div "Deliver to PWI" at bounding box center [797, 574] width 275 height 22
click at [699, 639] on div "Select..." at bounding box center [759, 641] width 189 height 20
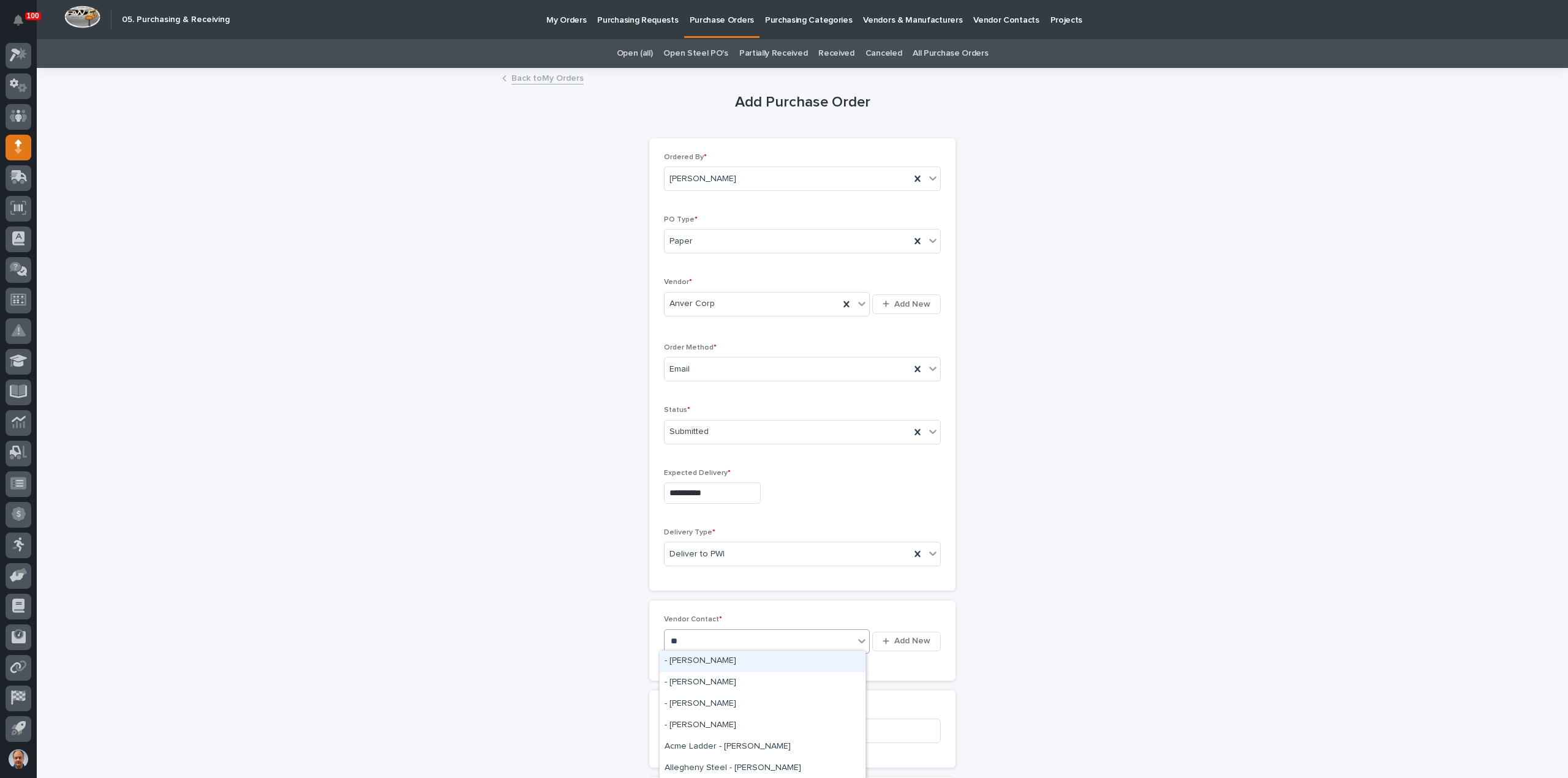
type input "***"
click at [721, 664] on div "Anver Corp - [PERSON_NAME]" at bounding box center [762, 661] width 206 height 22
click at [727, 731] on input at bounding box center [802, 731] width 277 height 25
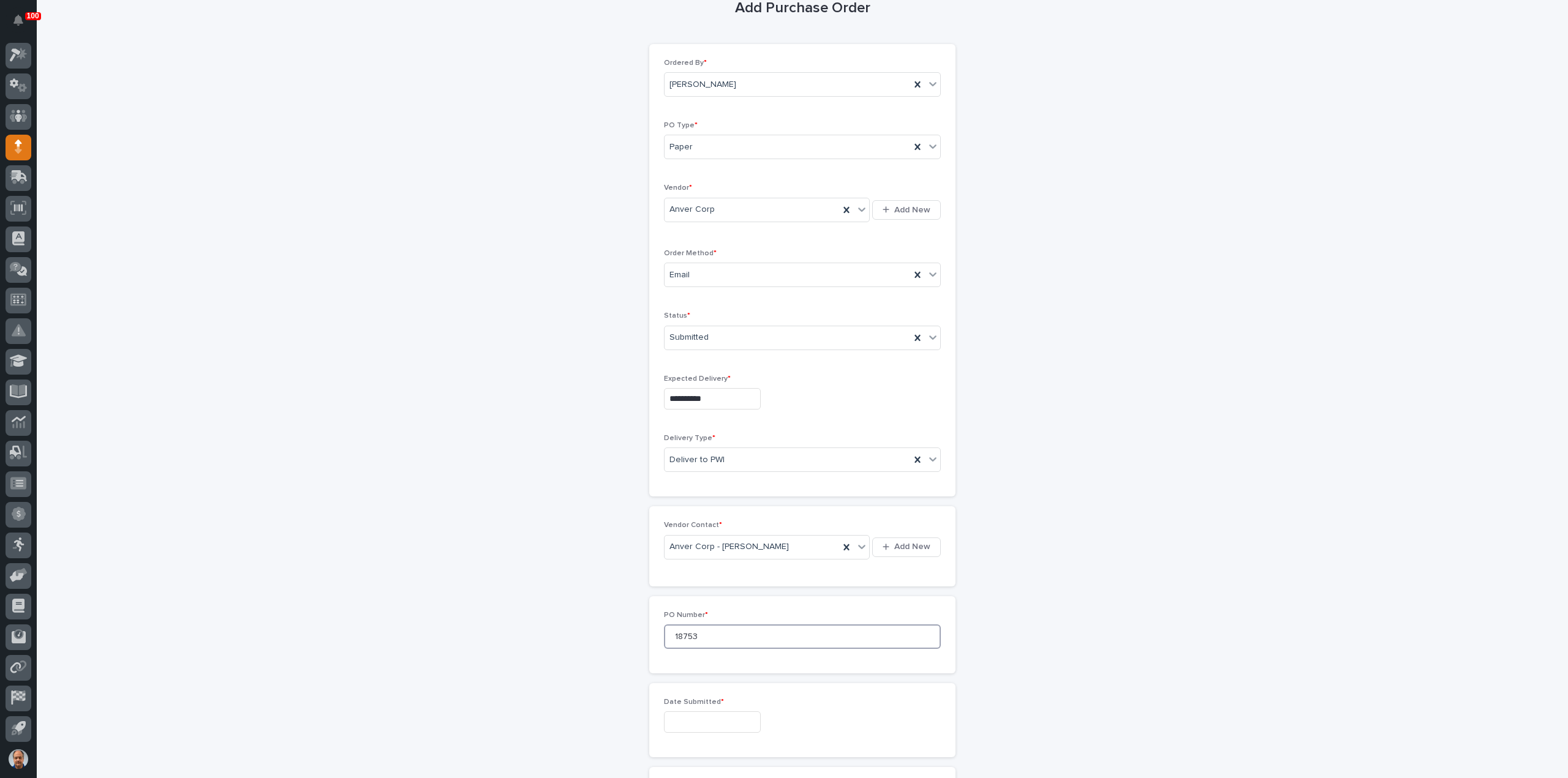
scroll to position [306, 0]
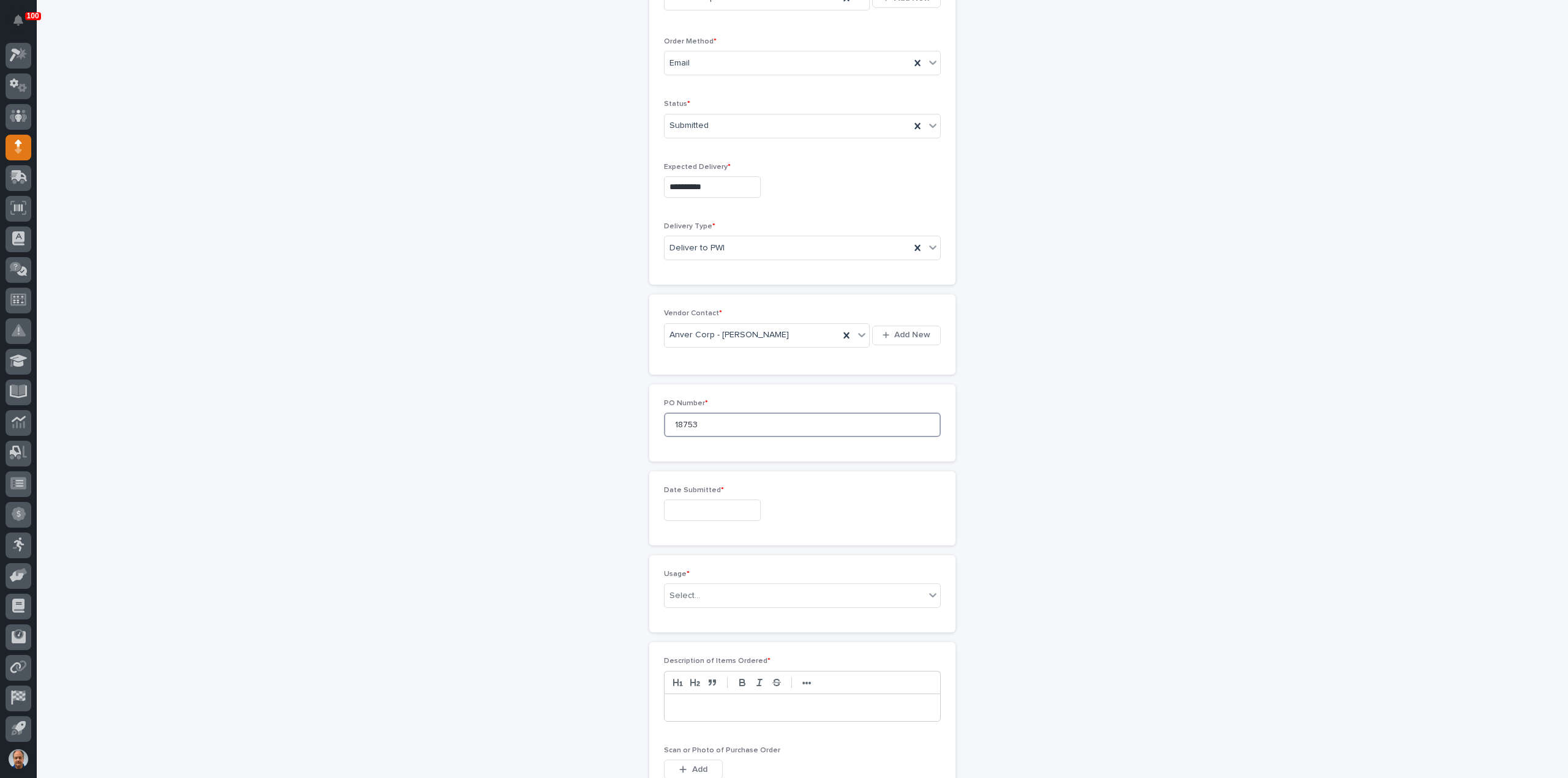
type input "18753"
click at [731, 511] on input "text" at bounding box center [712, 510] width 97 height 22
click at [662, 363] on div "28" at bounding box center [664, 367] width 16 height 16
type input "**********"
click at [732, 590] on div "Select..." at bounding box center [794, 595] width 260 height 20
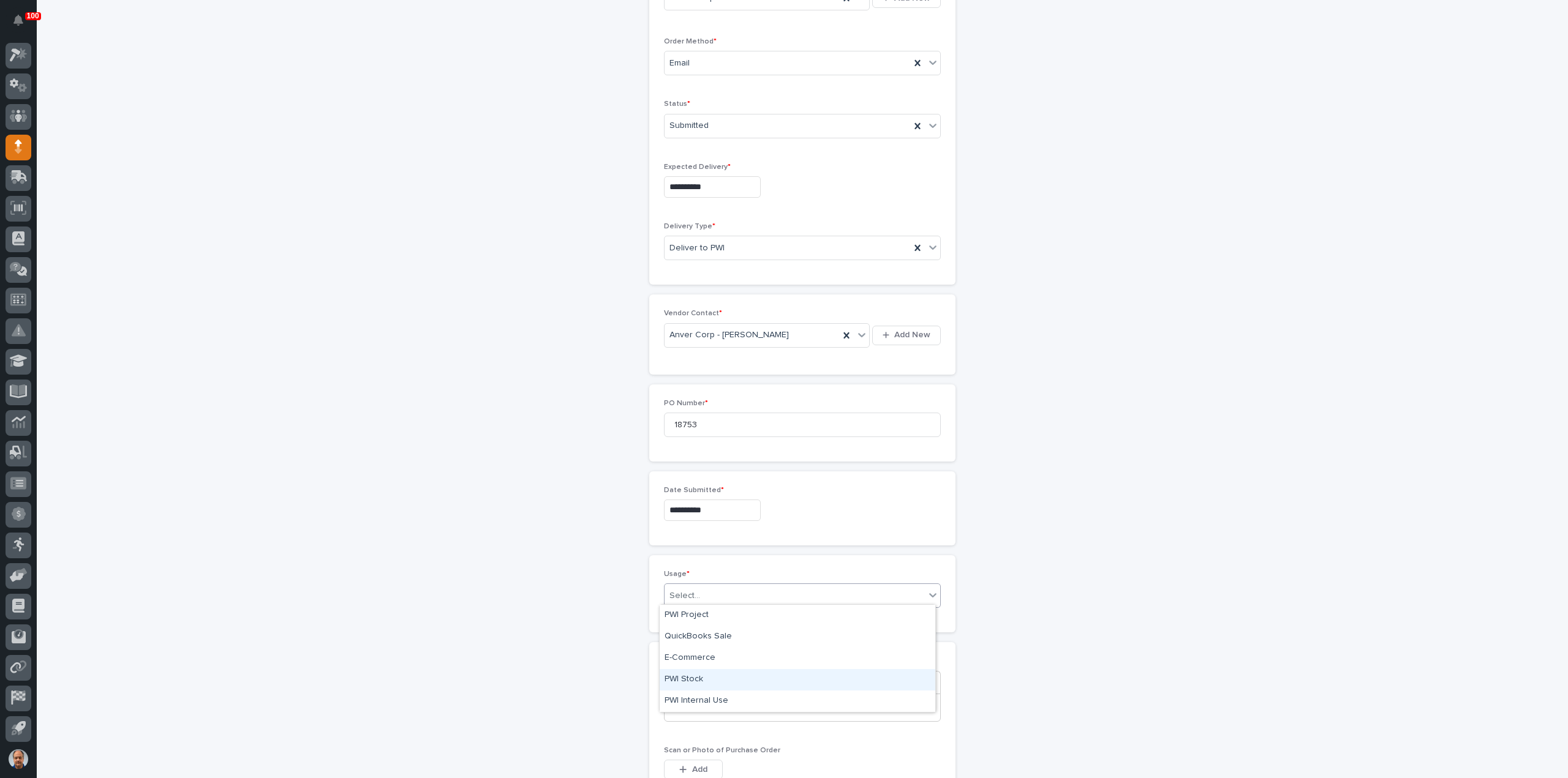
click at [699, 680] on div "PWI Stock" at bounding box center [797, 680] width 275 height 22
click at [693, 708] on p at bounding box center [802, 708] width 257 height 12
click at [681, 766] on icon "button" at bounding box center [683, 769] width 7 height 7
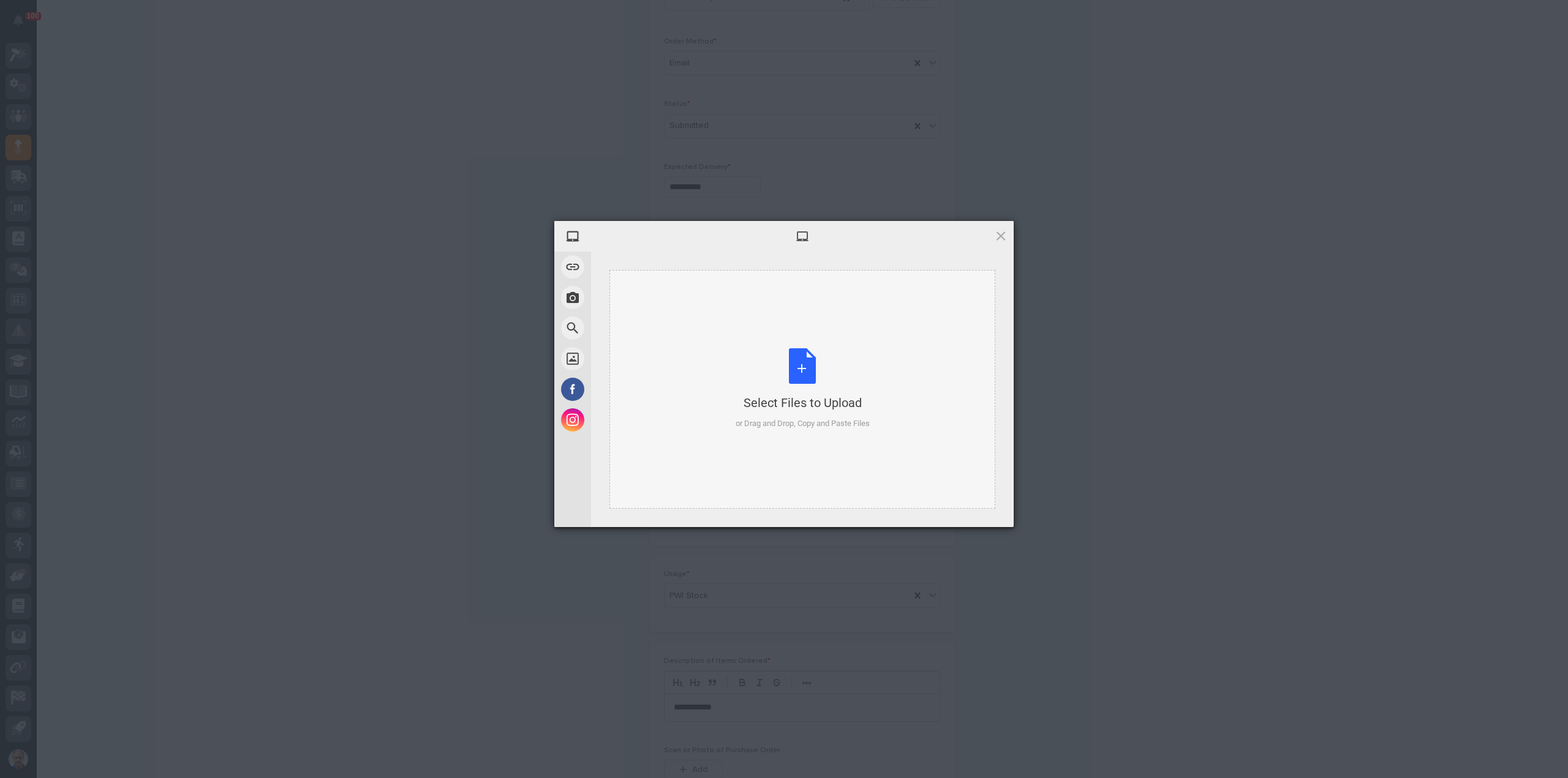
click at [803, 352] on div "Select Files to Upload or Drag and Drop, Copy and Paste Files" at bounding box center [803, 389] width 134 height 82
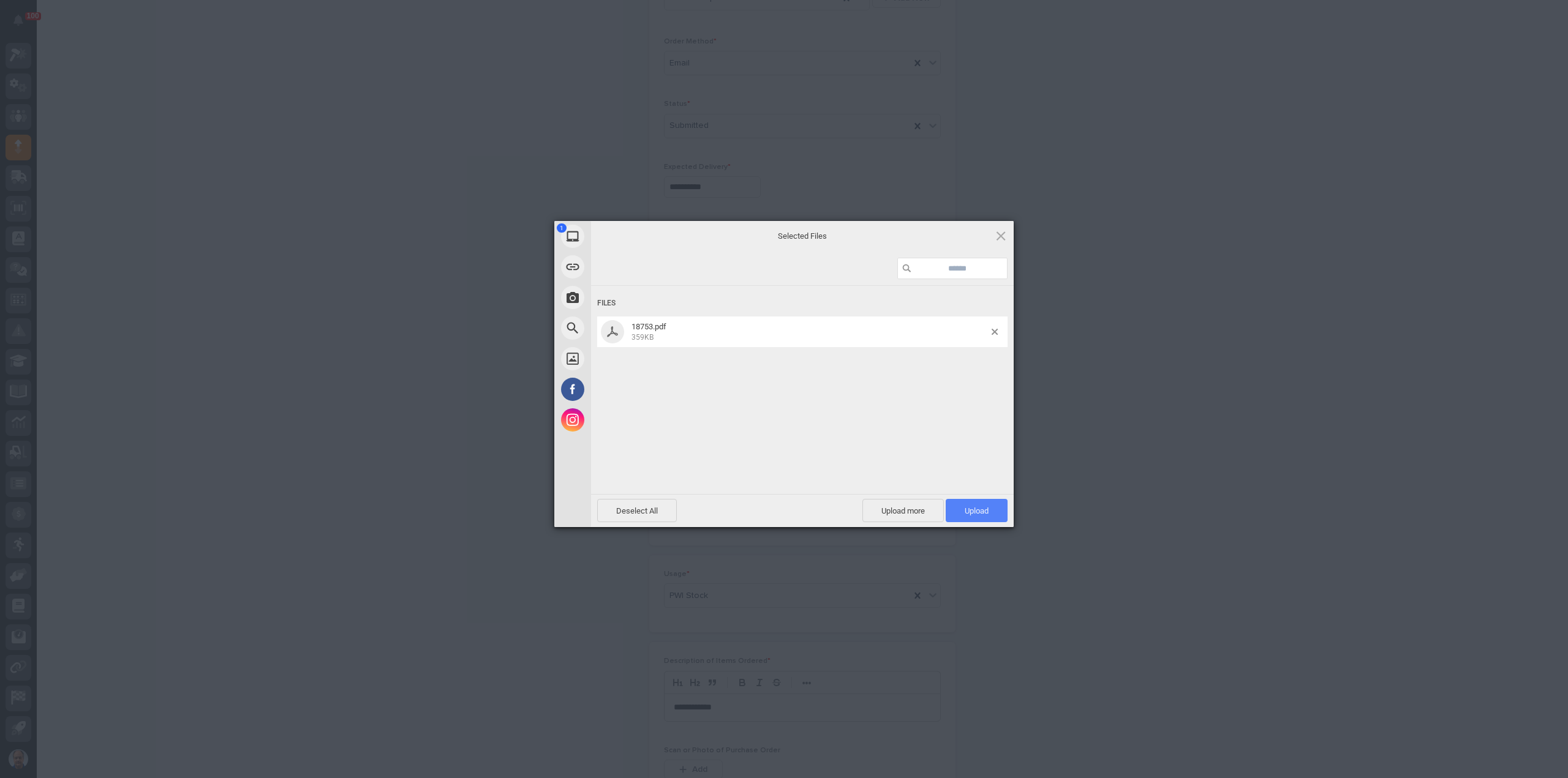
click at [981, 509] on span "Upload 1" at bounding box center [976, 511] width 24 height 9
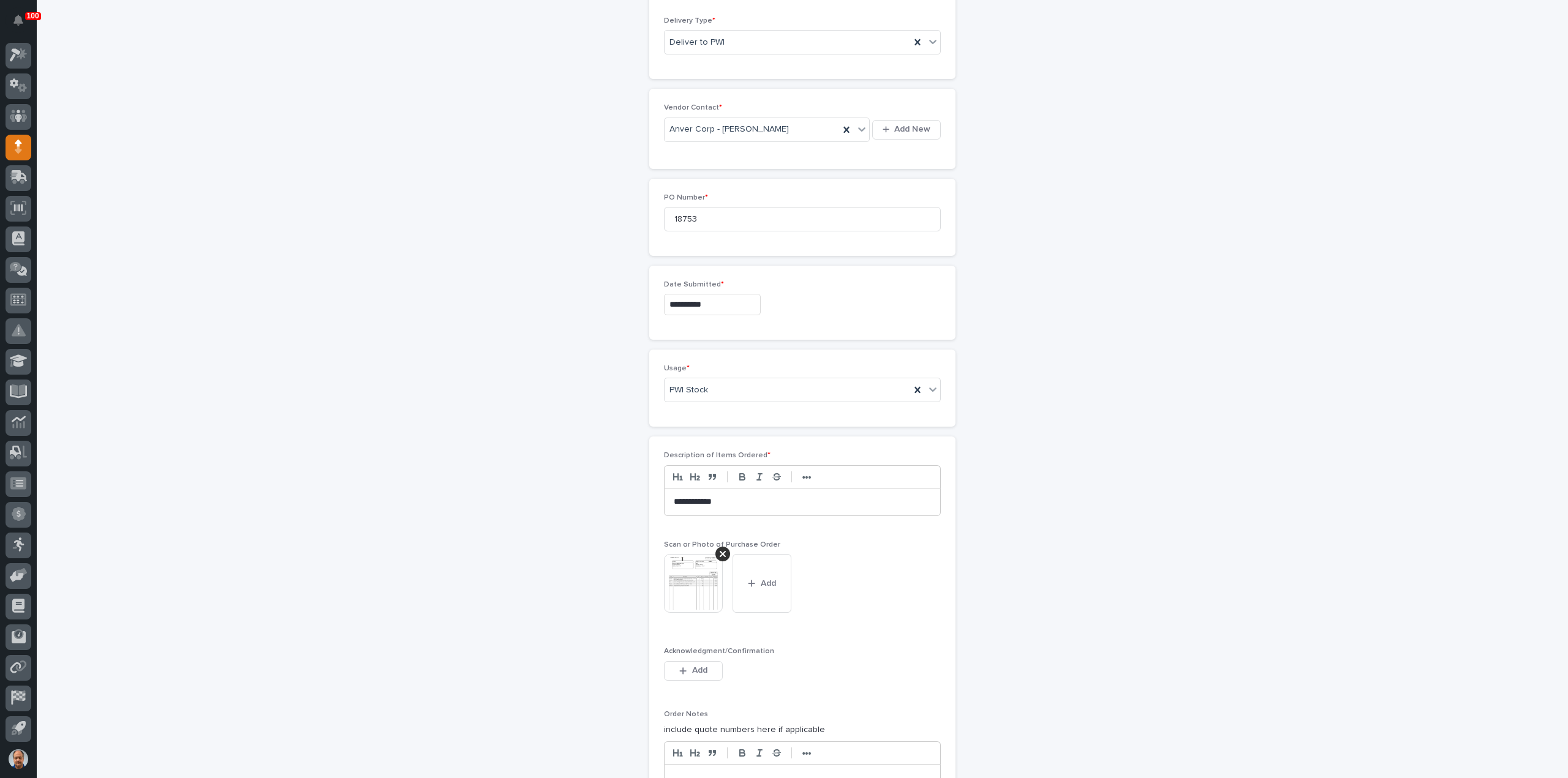
scroll to position [695, 0]
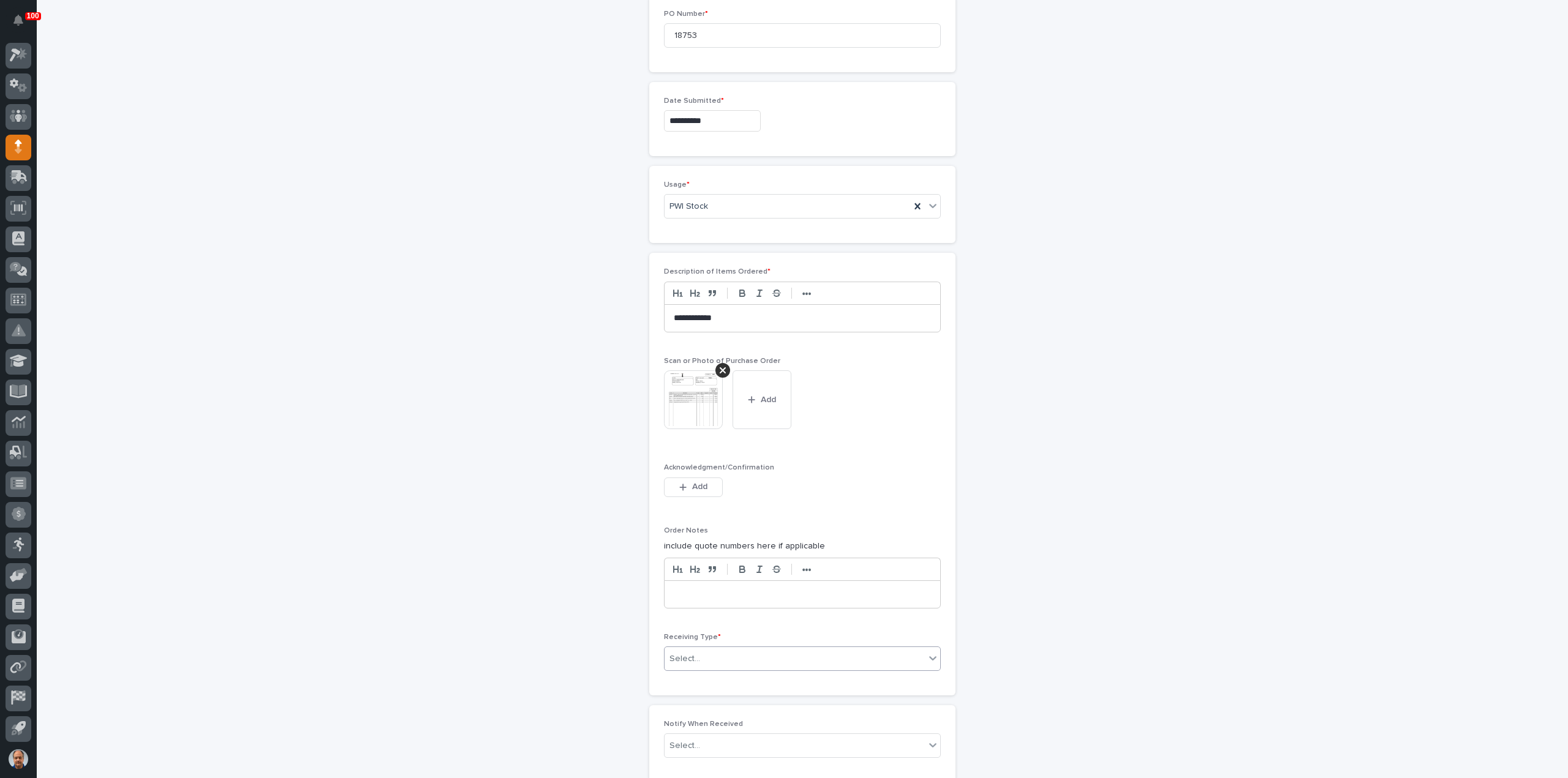
click at [714, 649] on div "Select..." at bounding box center [794, 659] width 260 height 20
click at [701, 738] on div "Deliver to" at bounding box center [797, 740] width 275 height 22
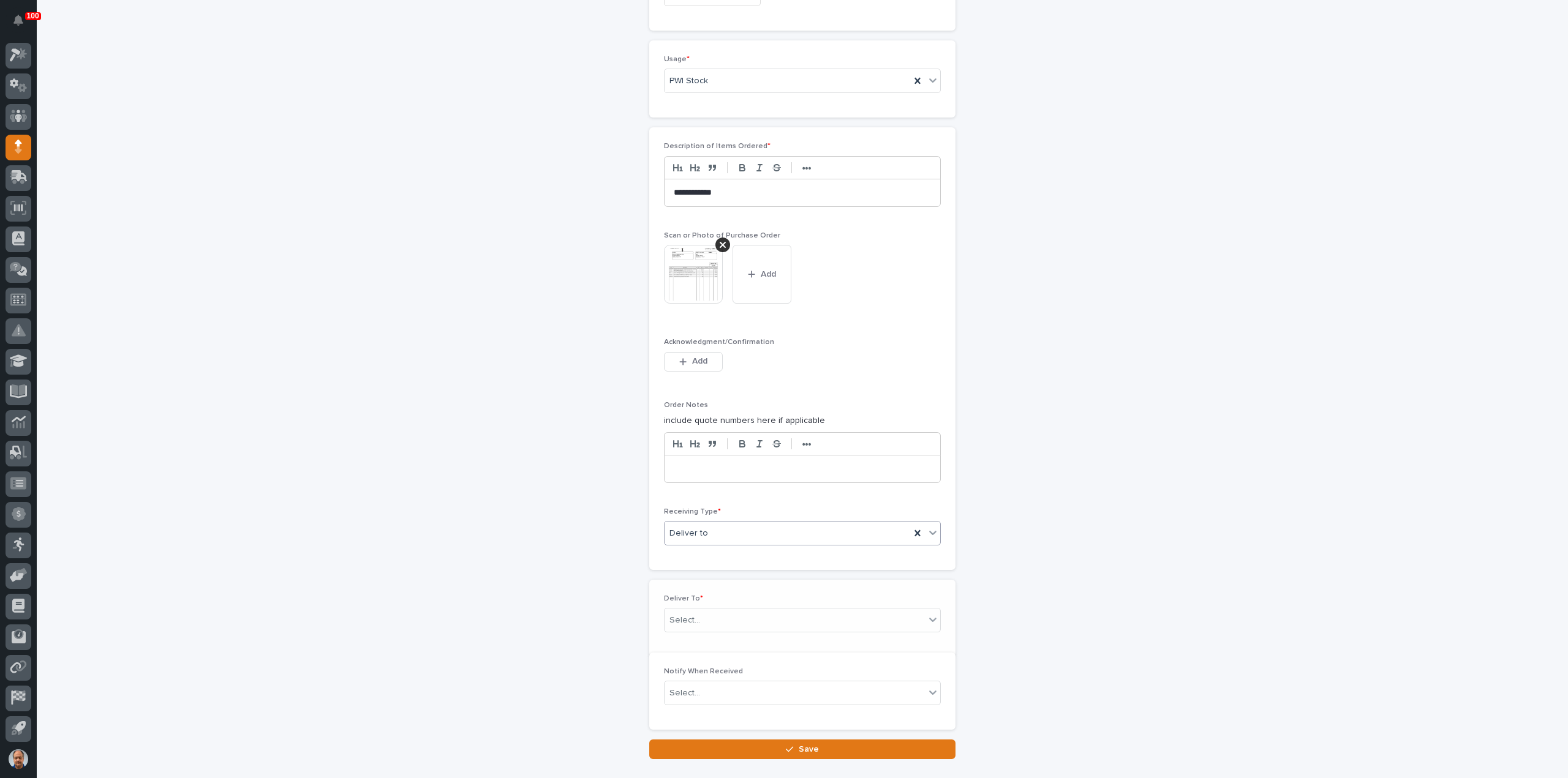
scroll to position [861, 0]
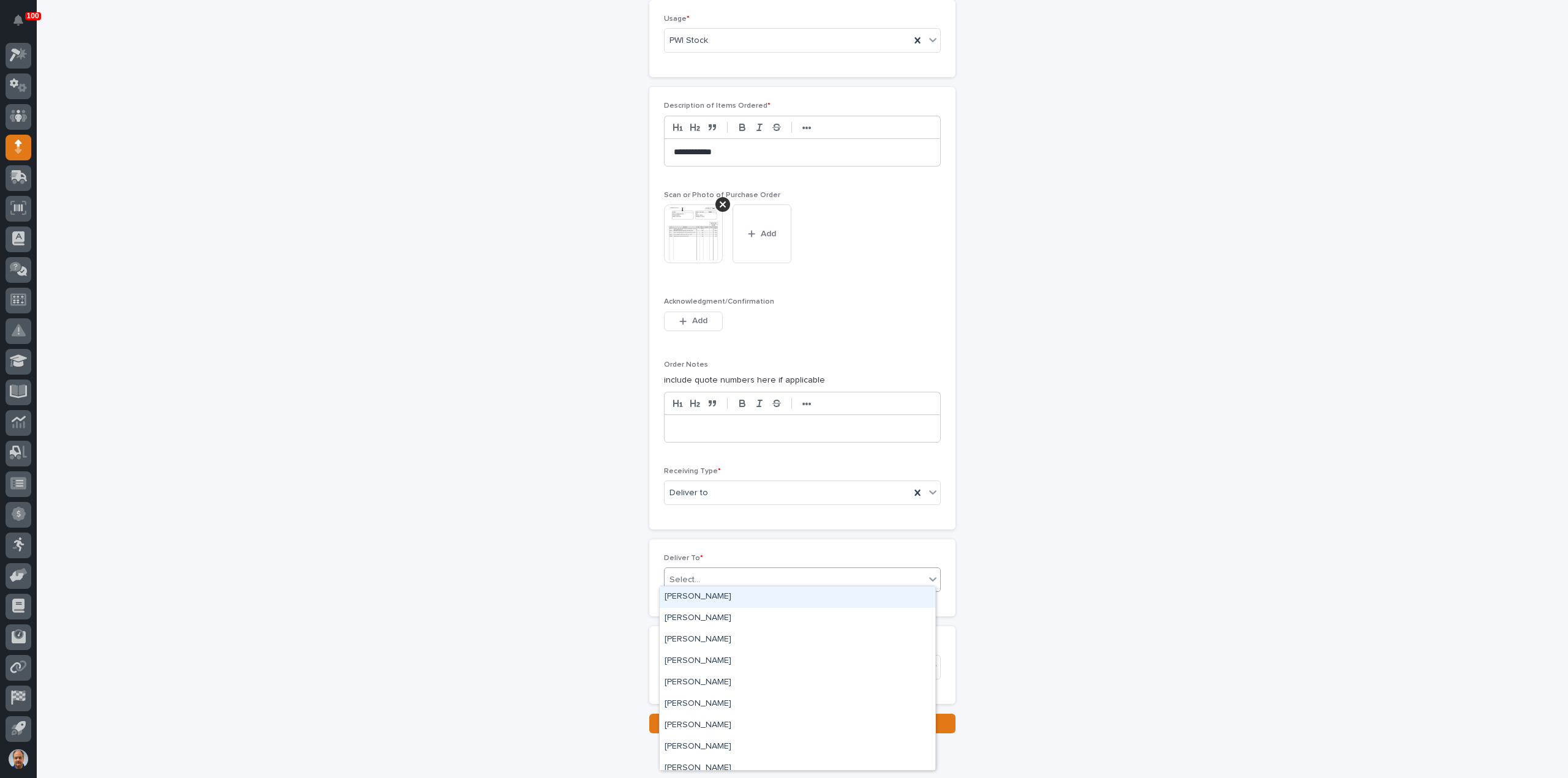
click at [741, 572] on div "Select..." at bounding box center [794, 580] width 260 height 20
type input "***"
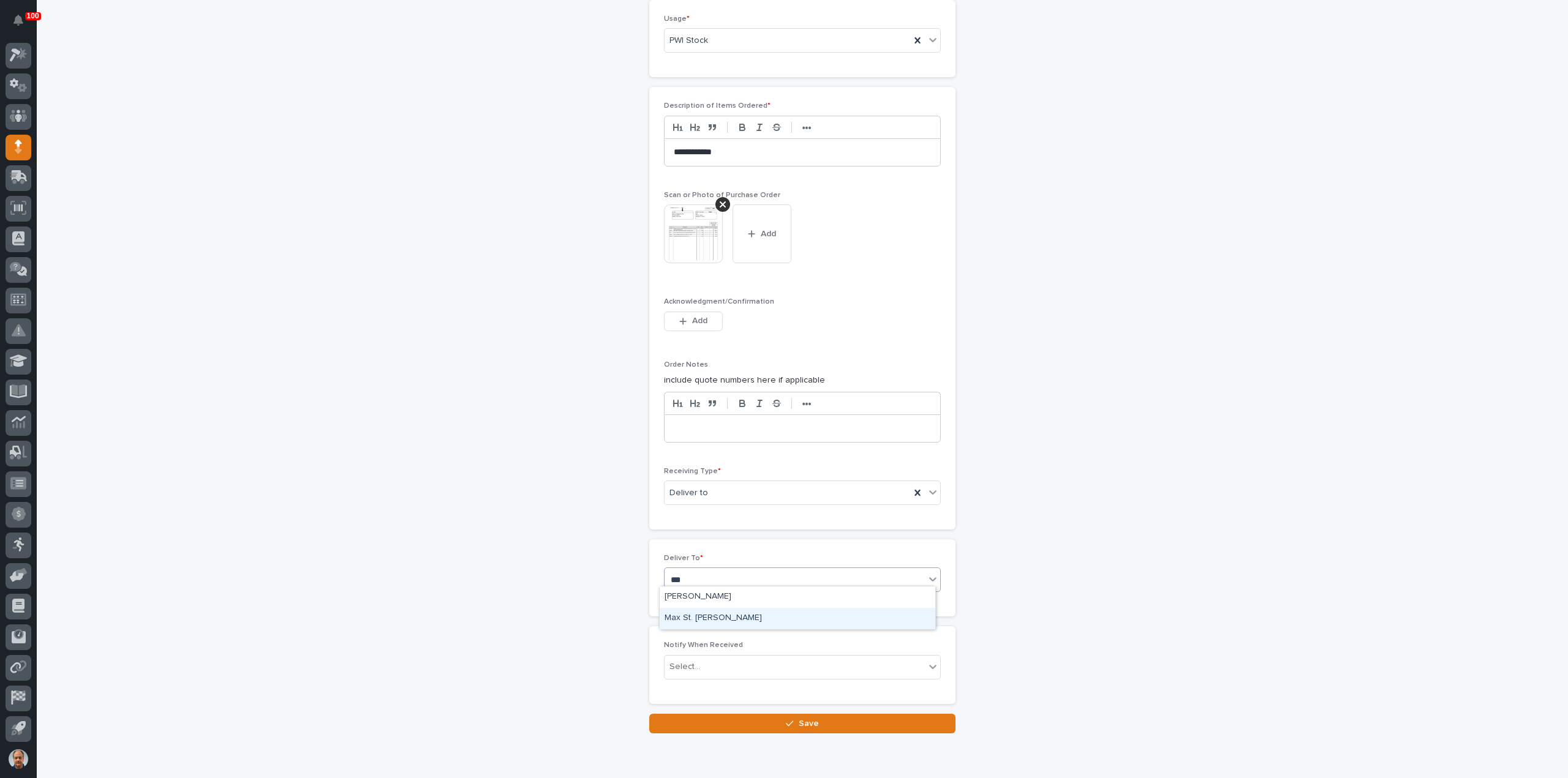
click at [720, 619] on div "Max St. [PERSON_NAME]" at bounding box center [797, 618] width 275 height 22
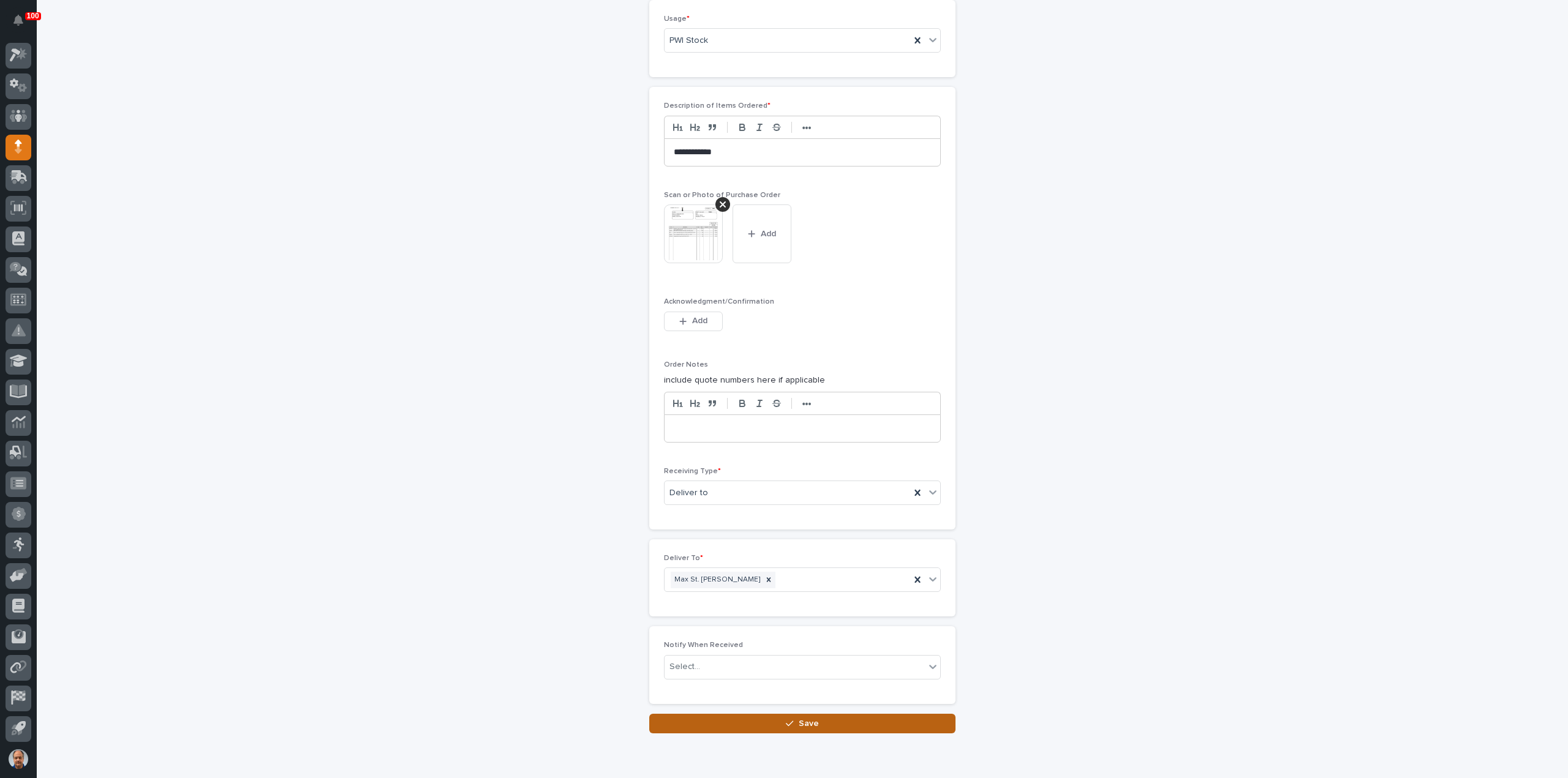
click at [791, 719] on div "button" at bounding box center [792, 723] width 12 height 8
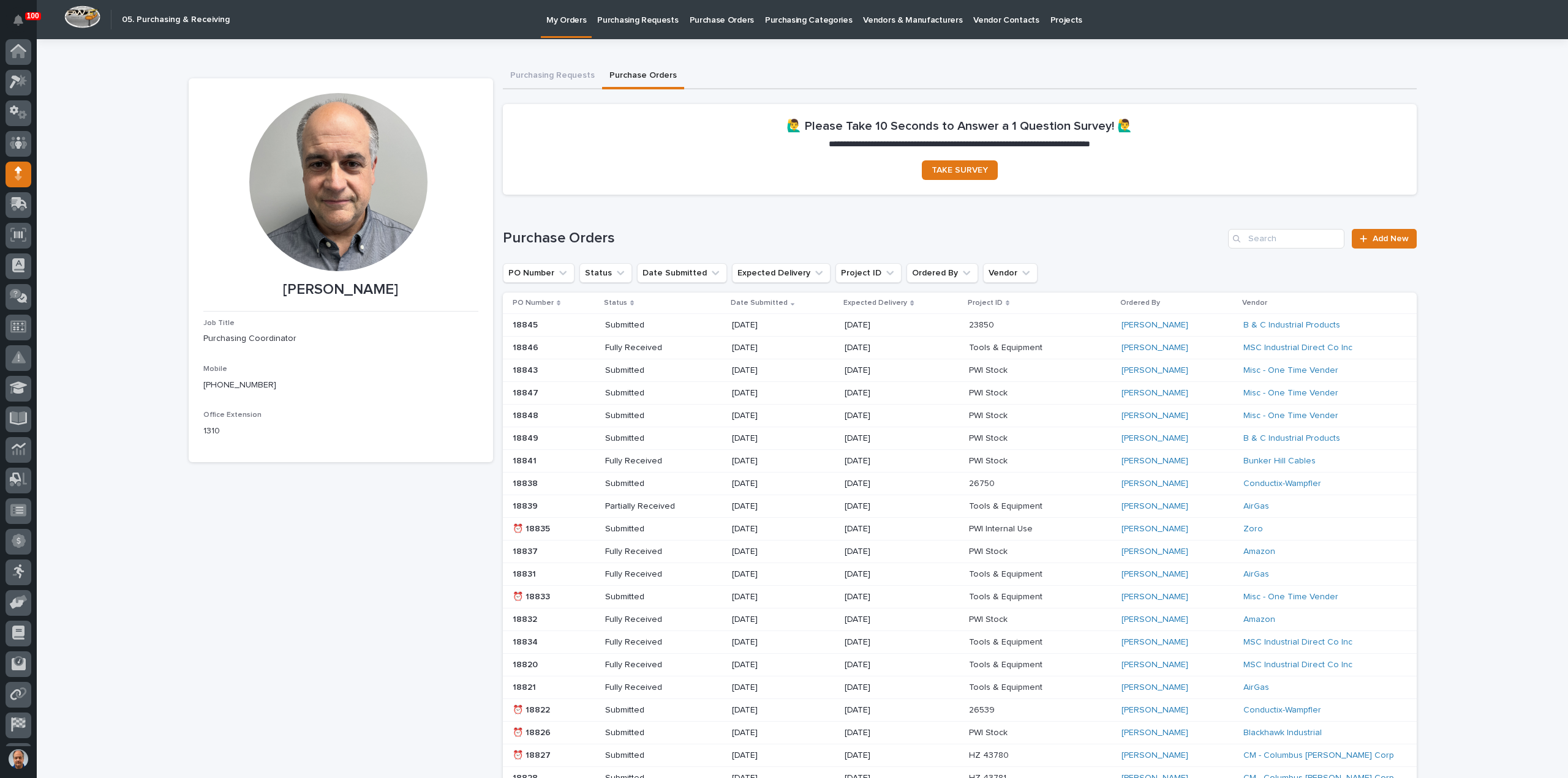
scroll to position [27, 0]
